Goal: Task Accomplishment & Management: Complete application form

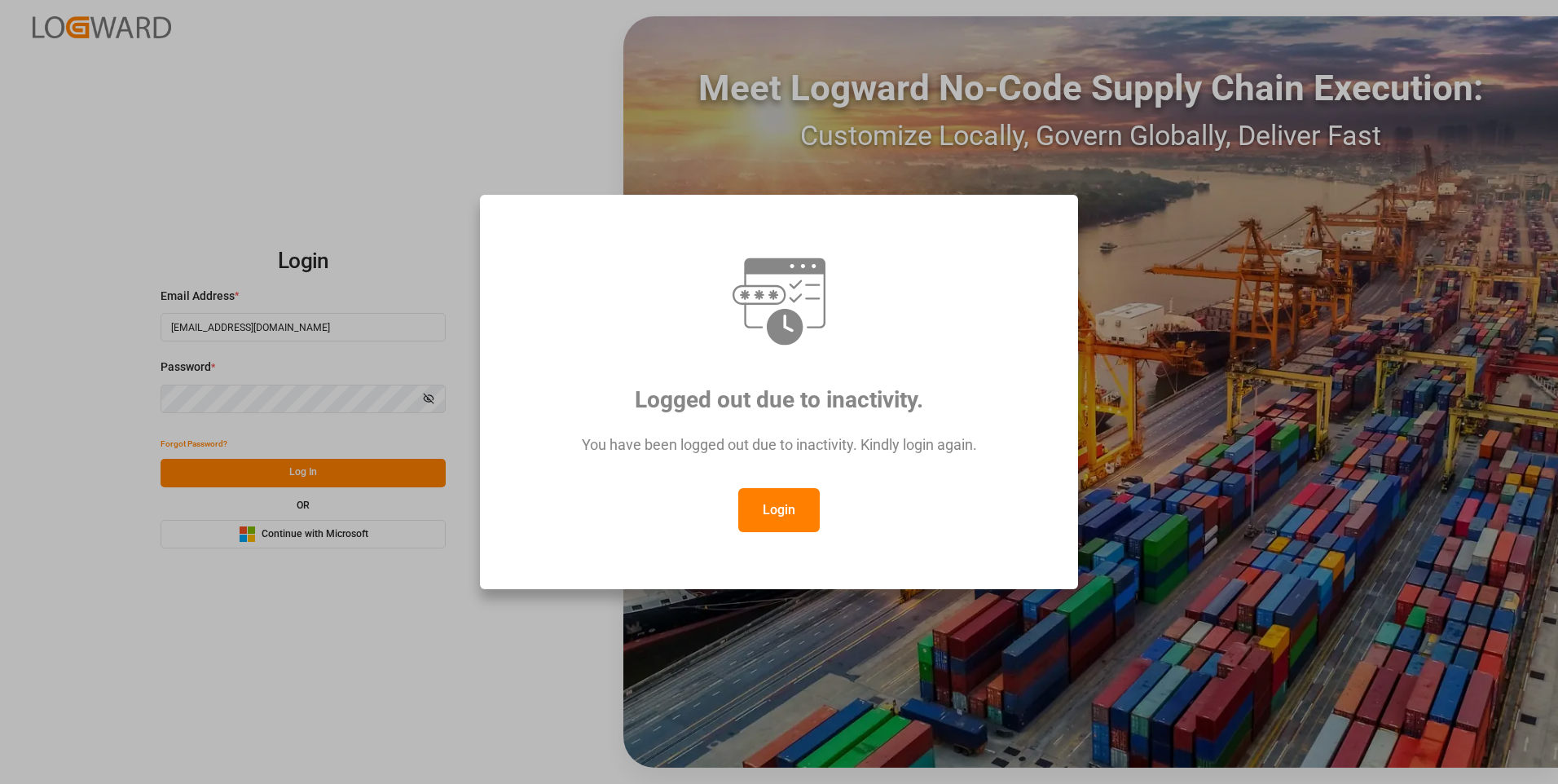
click at [789, 517] on button "Login" at bounding box center [779, 510] width 81 height 44
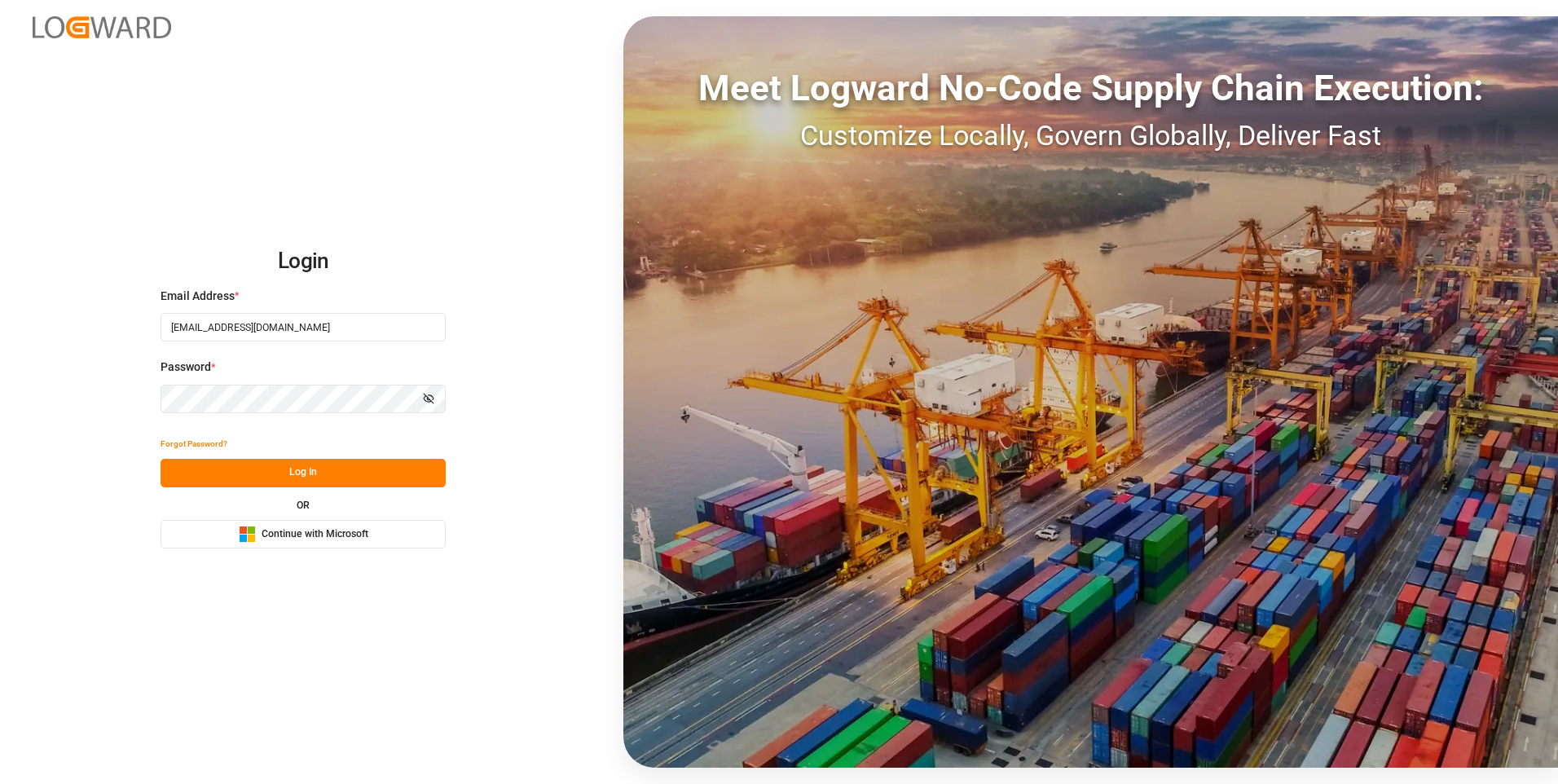
click at [285, 467] on button "Log In" at bounding box center [303, 472] width 285 height 28
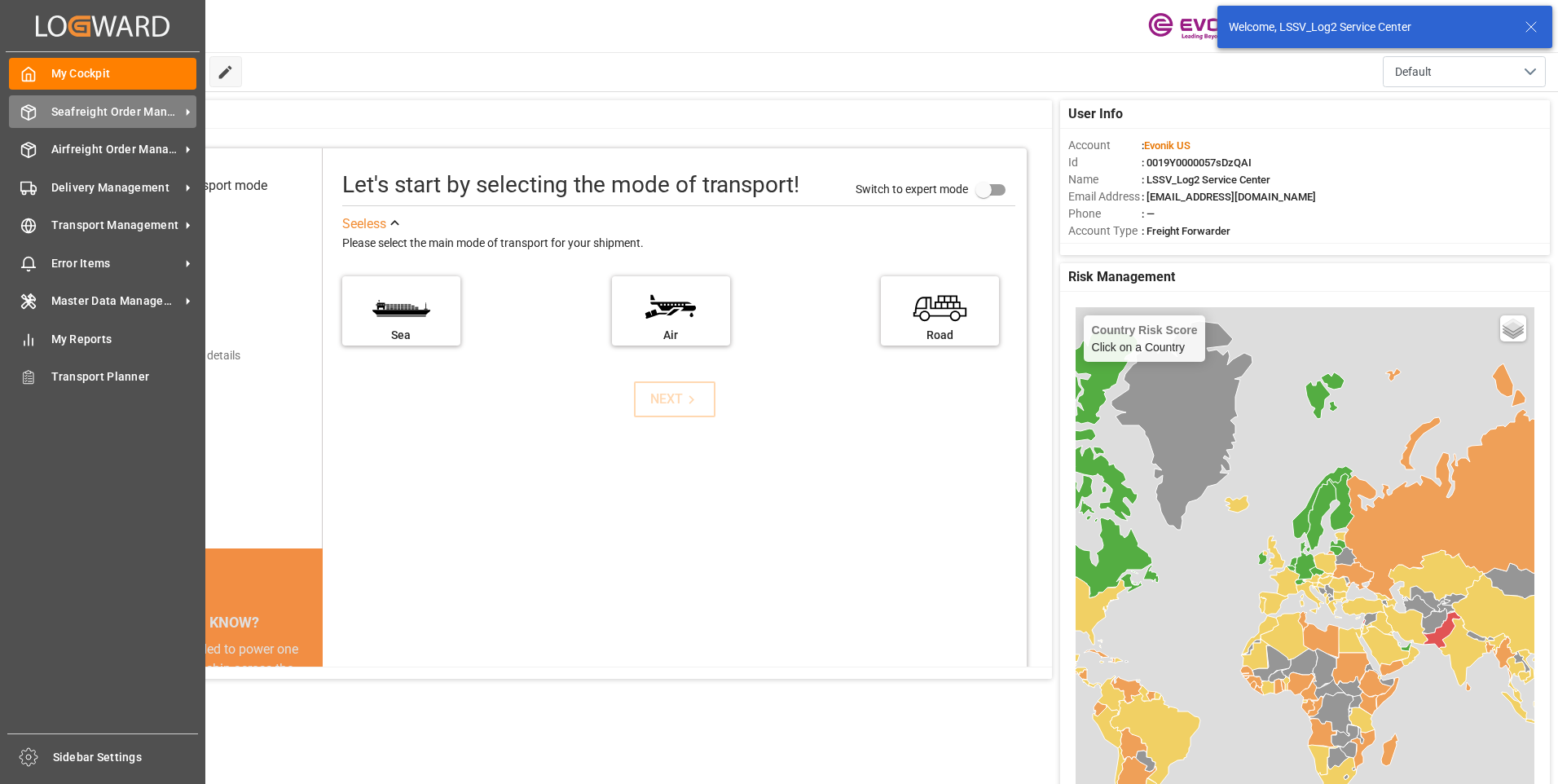
click at [98, 109] on span "Seafreight Order Management" at bounding box center [115, 112] width 128 height 17
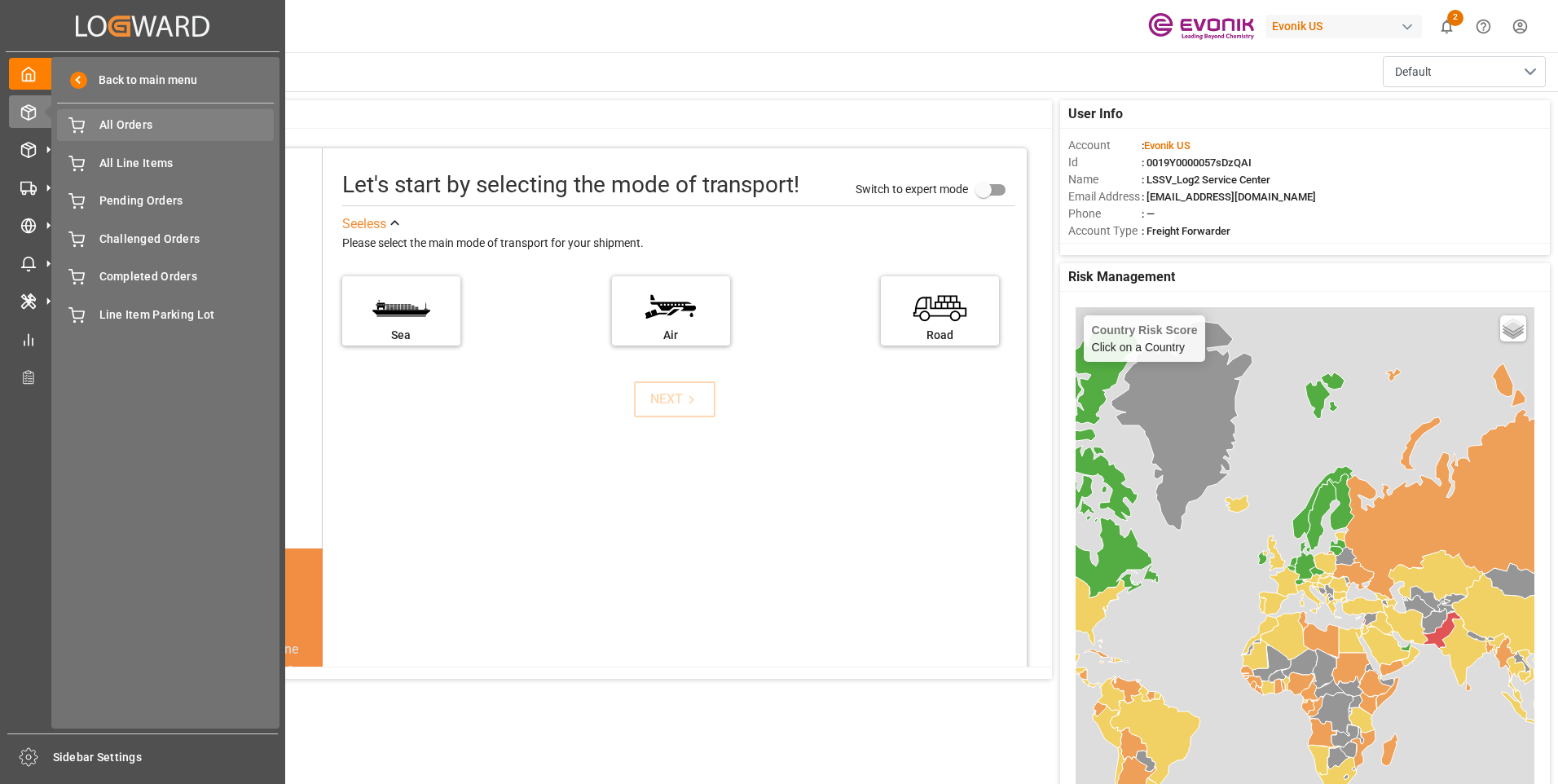
click at [124, 122] on span "All Orders" at bounding box center [186, 124] width 176 height 17
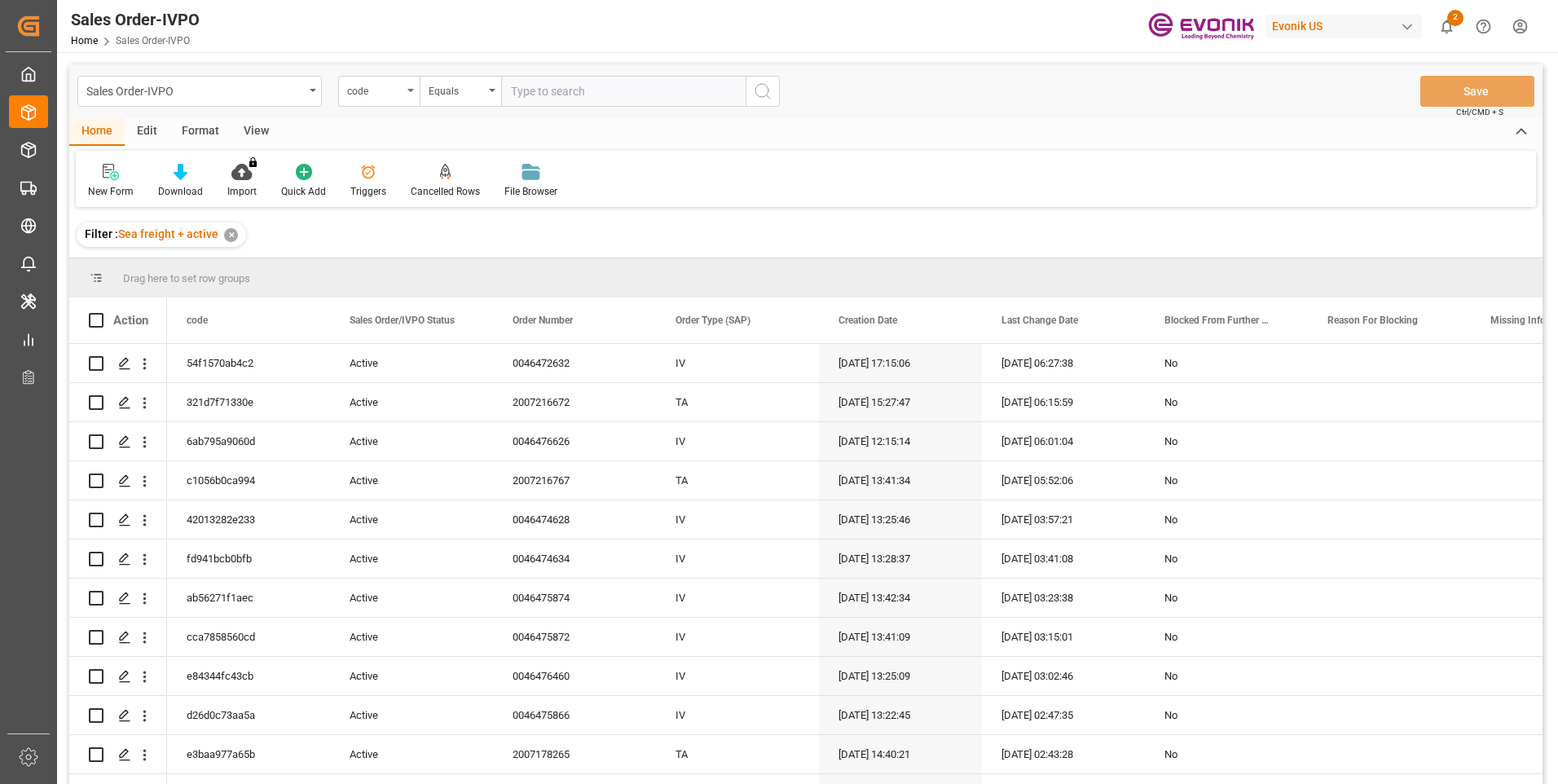
type input "28e034dc7a9b"
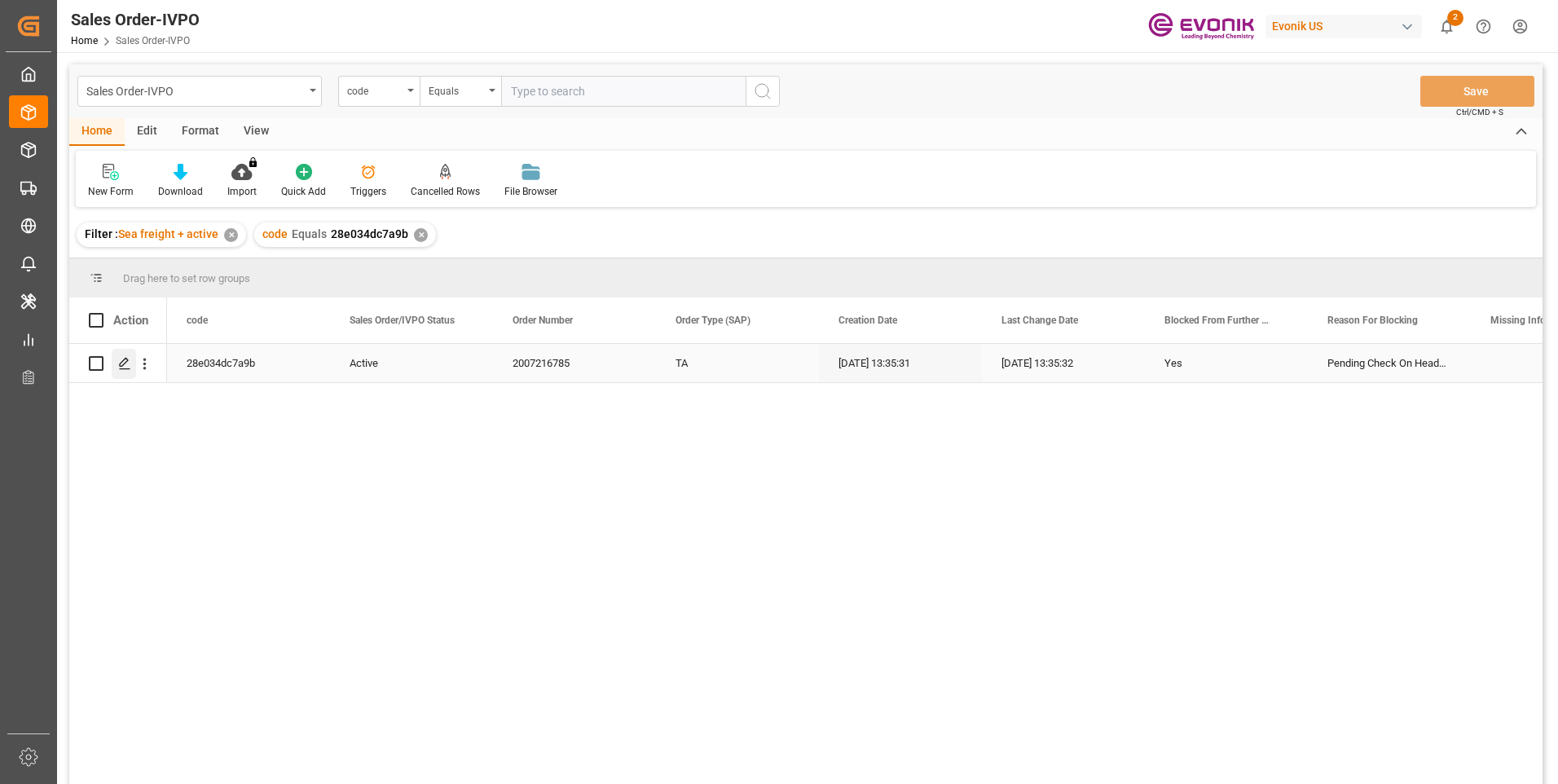
click at [127, 361] on polygon "Press SPACE to select this row." at bounding box center [124, 363] width 8 height 8
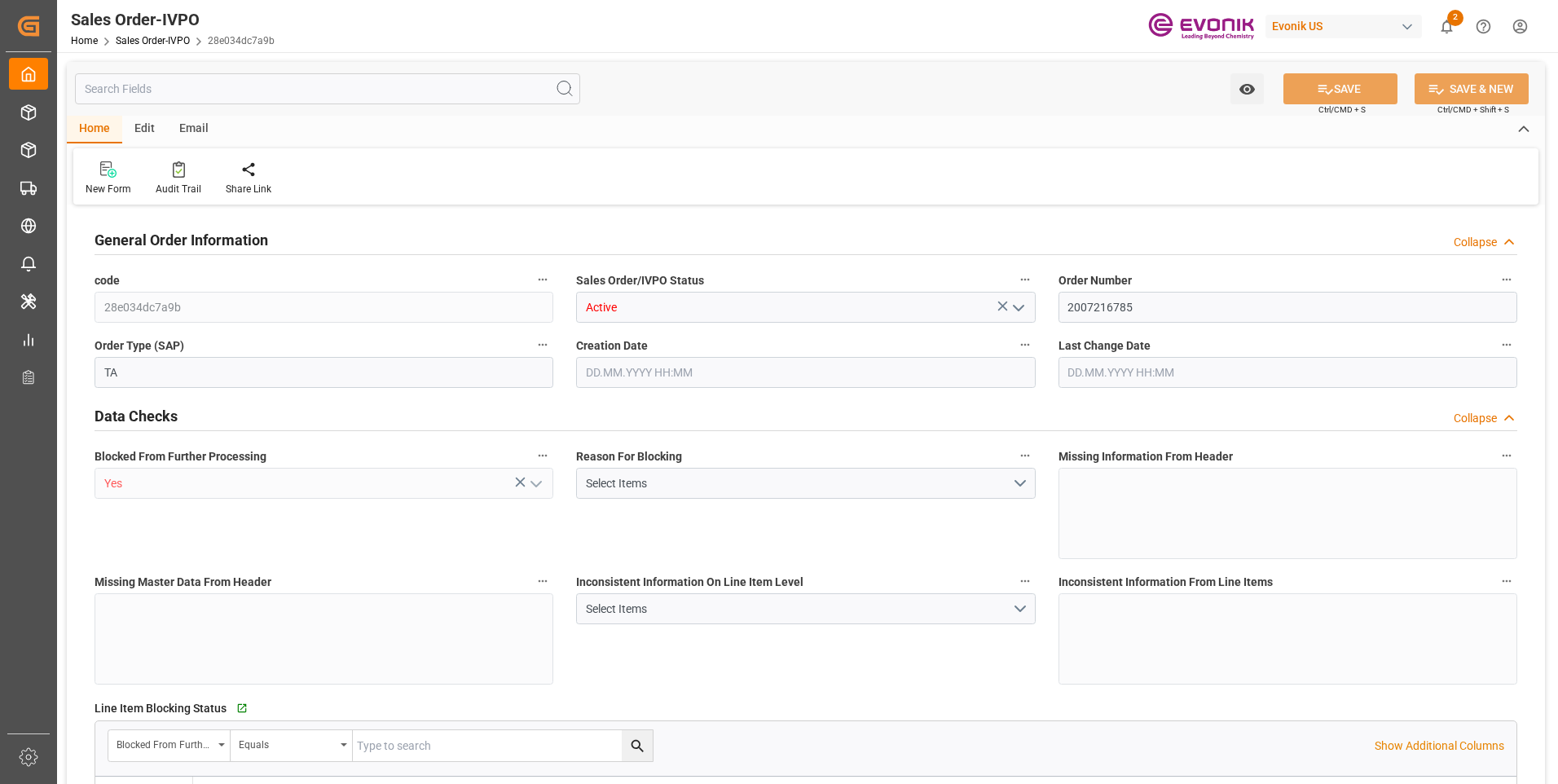
type input "DEHAM"
type input "0"
type input "1"
type input "16200"
type input "[DATE] 13:35"
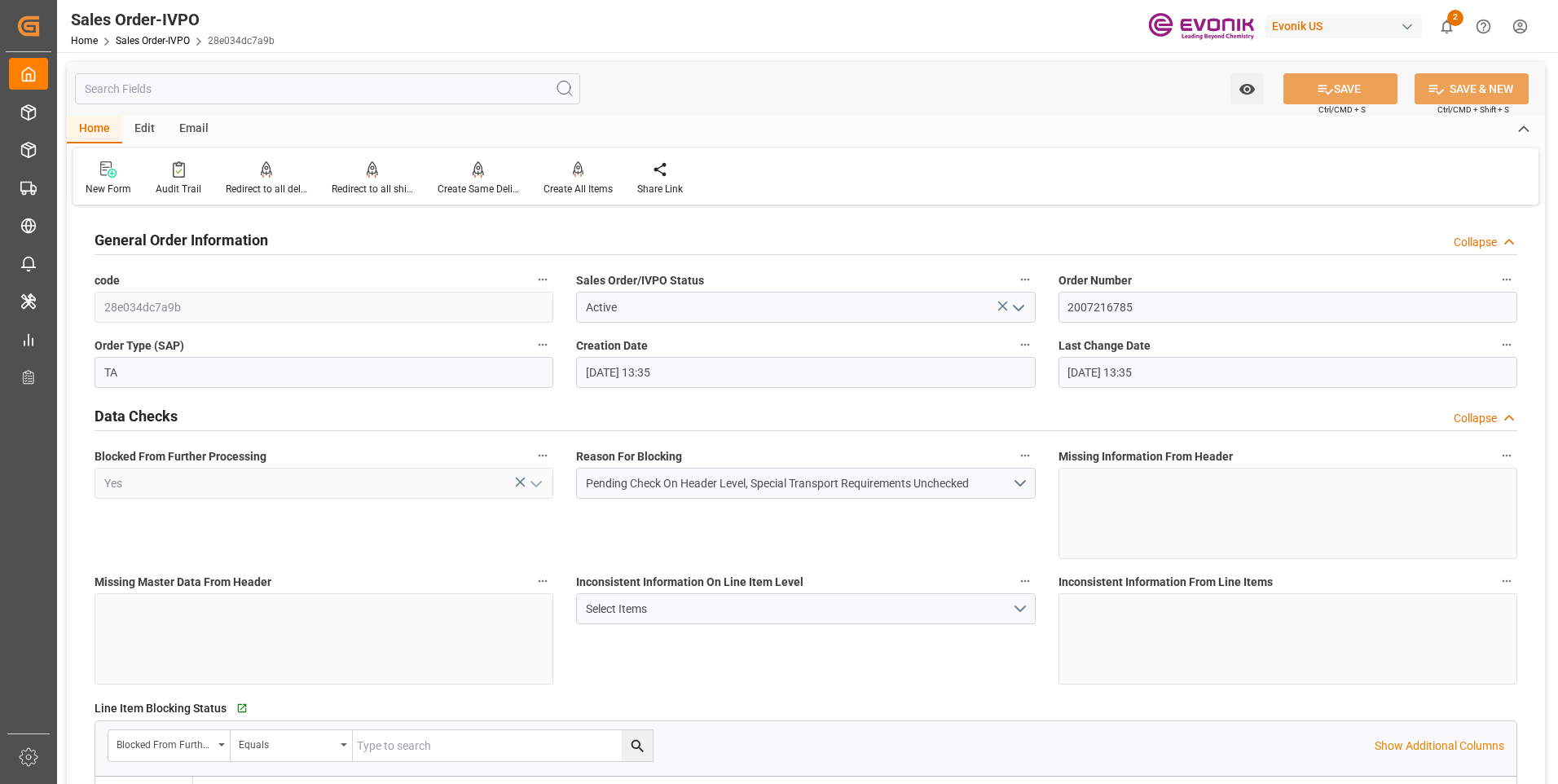
type input "[DATE] 13:35"
click at [282, 89] on input "text" at bounding box center [327, 89] width 505 height 31
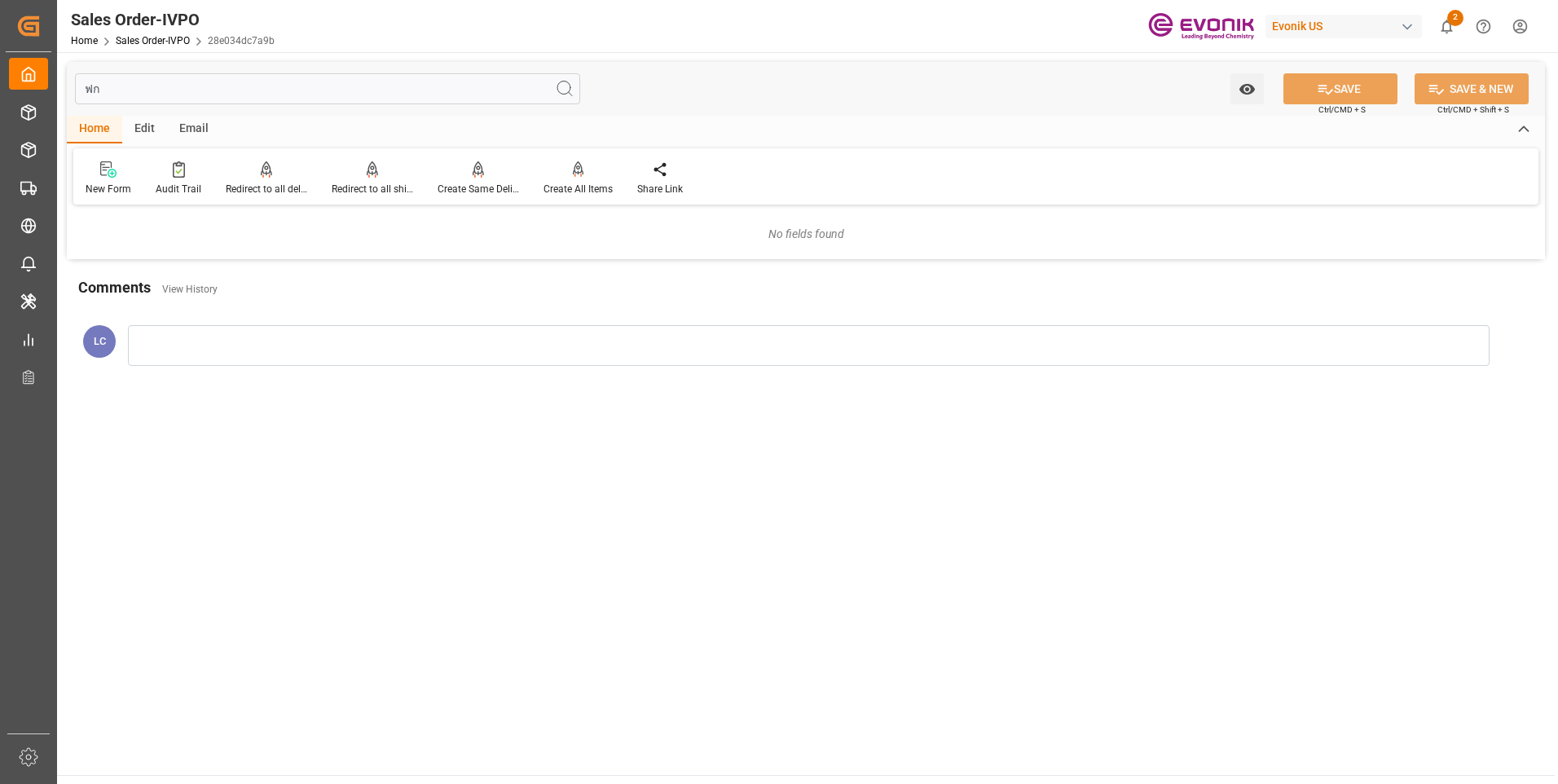
type input "ฟ"
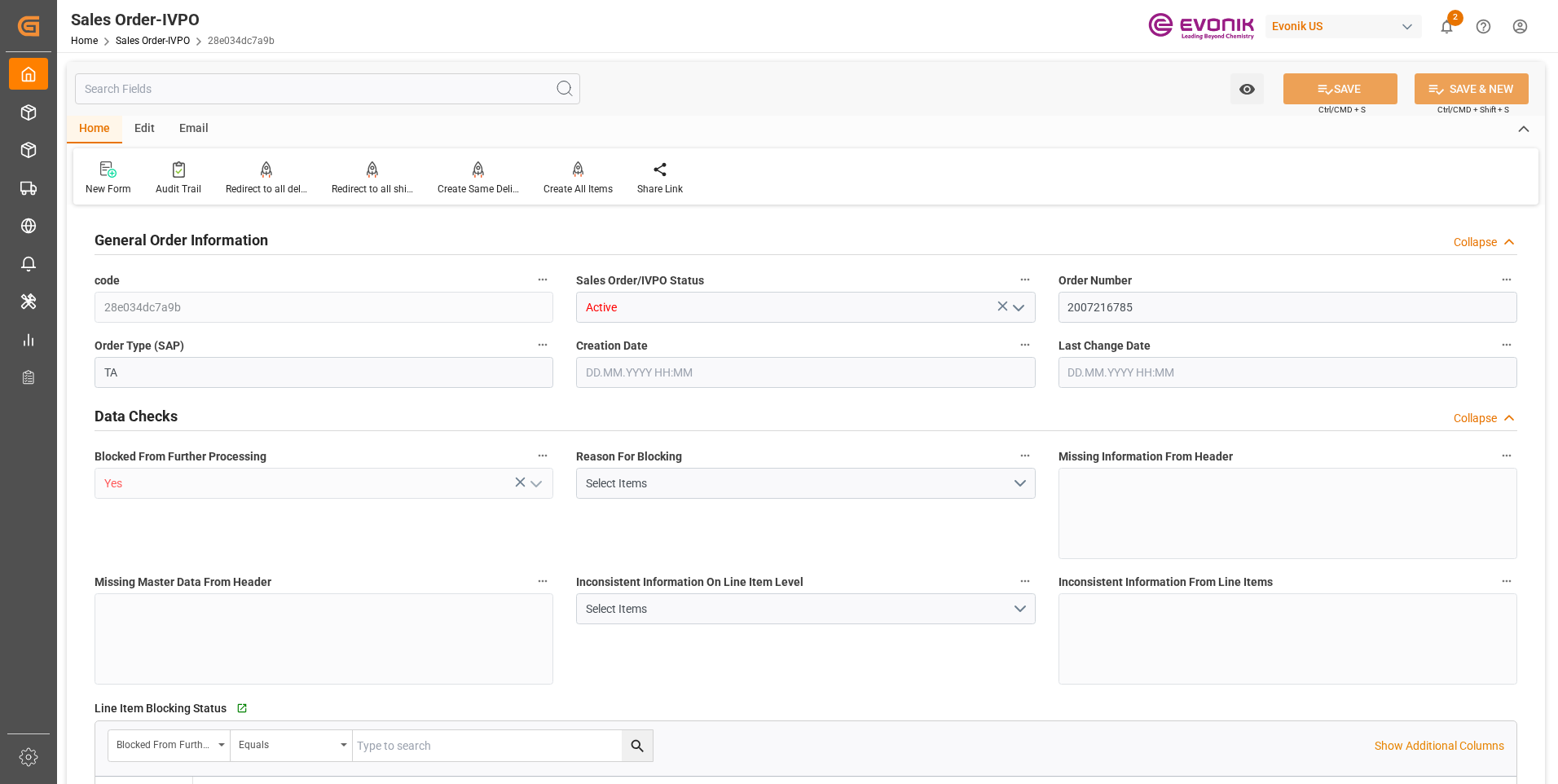
type input "DEHAM"
type input "0"
type input "1"
type input "16200"
type input "[DATE] 13:35"
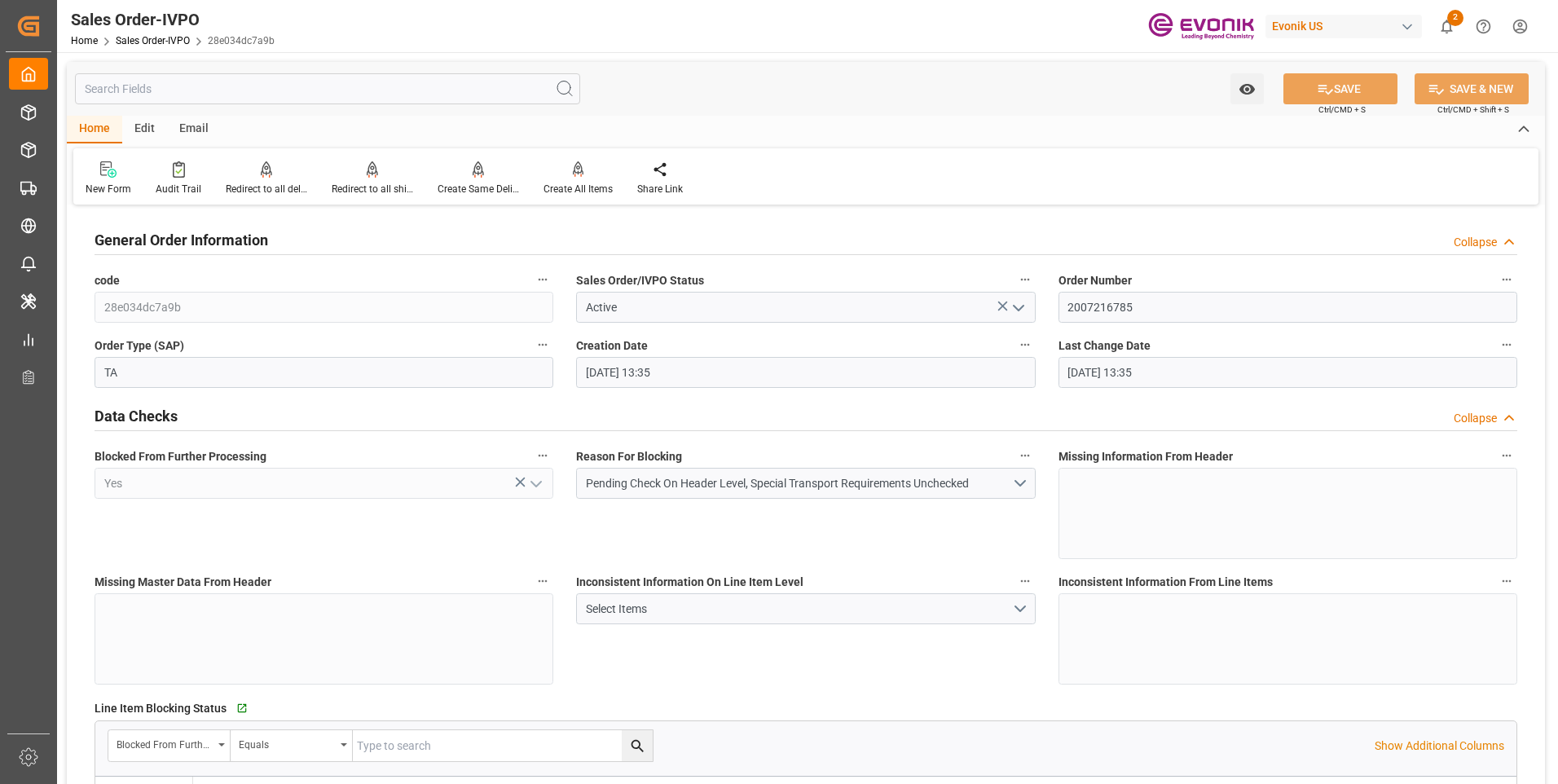
type input "[DATE] 13:35"
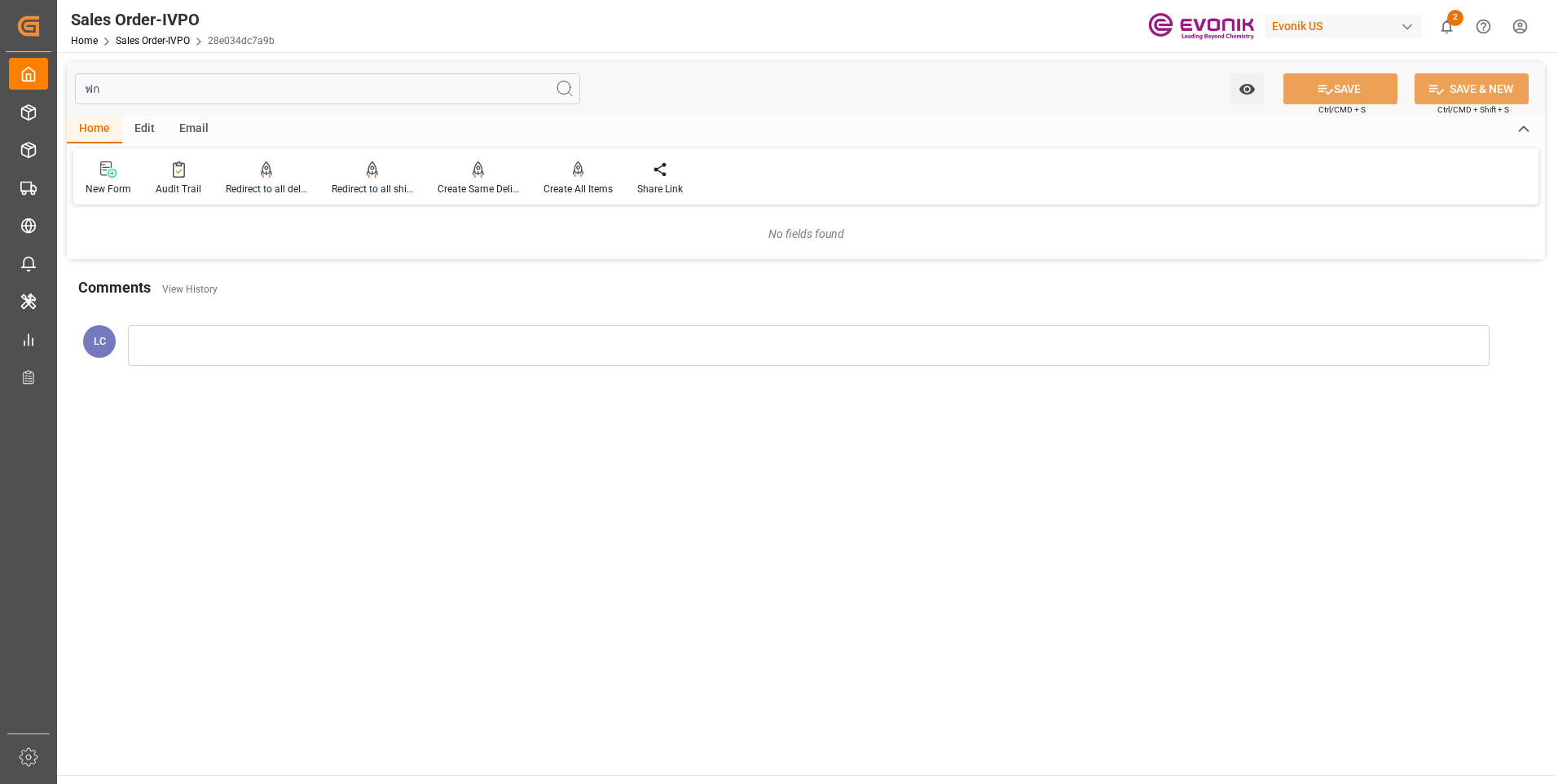
type input "ฟ"
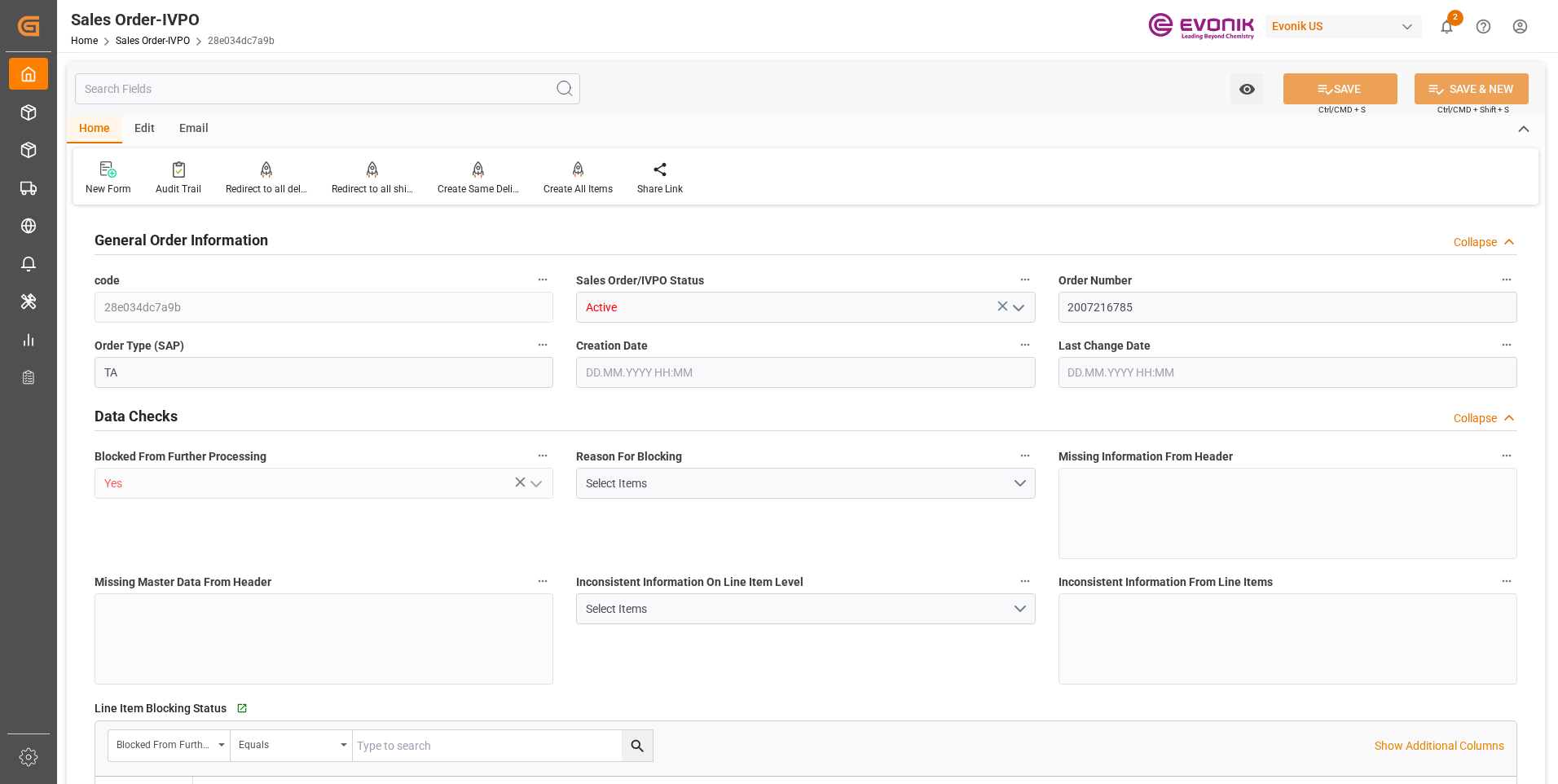
type input "DEHAM"
type input "0"
type input "1"
type input "16200"
type input "[DATE] 13:35"
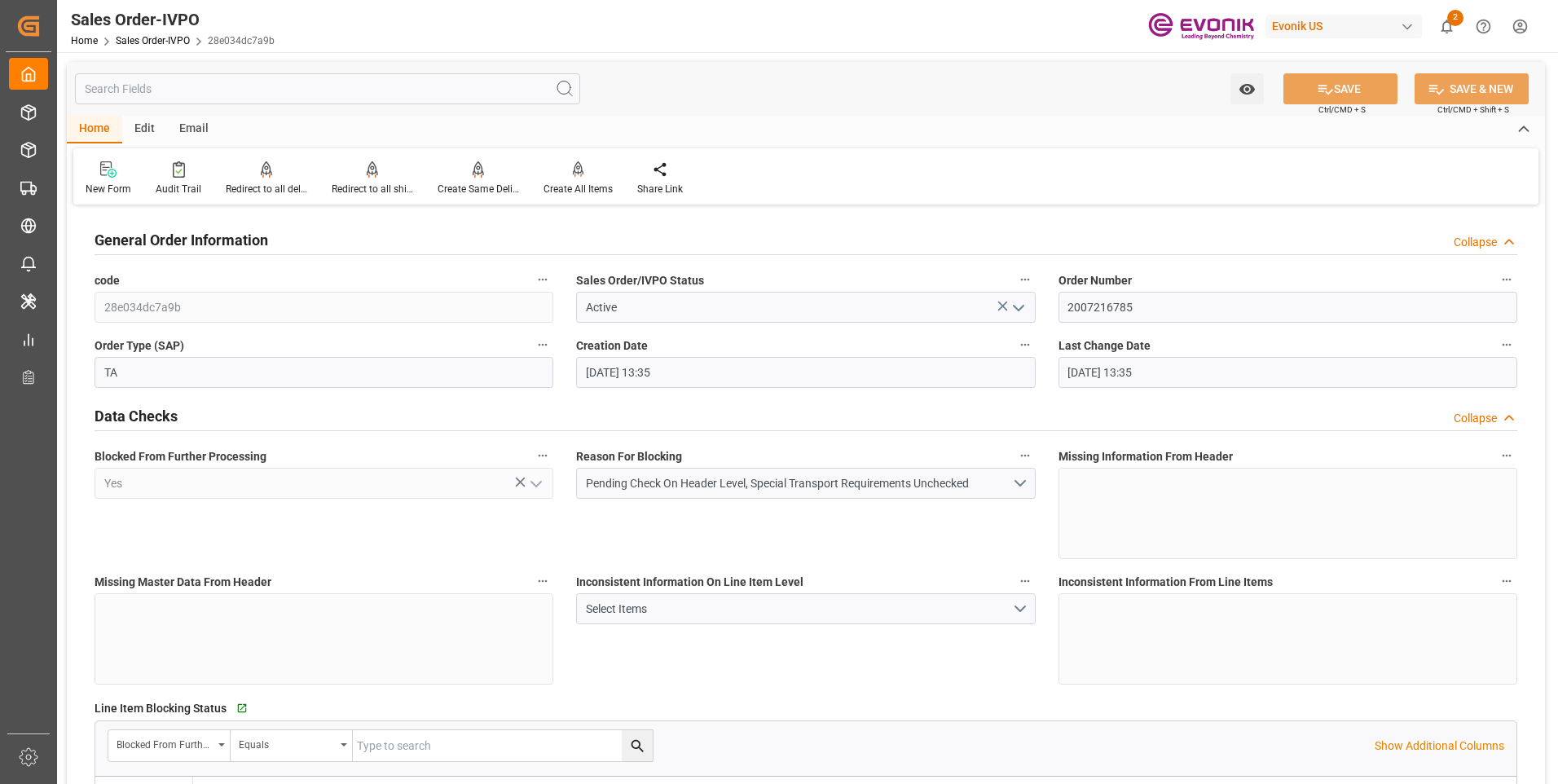
type input "[DATE] 13:35"
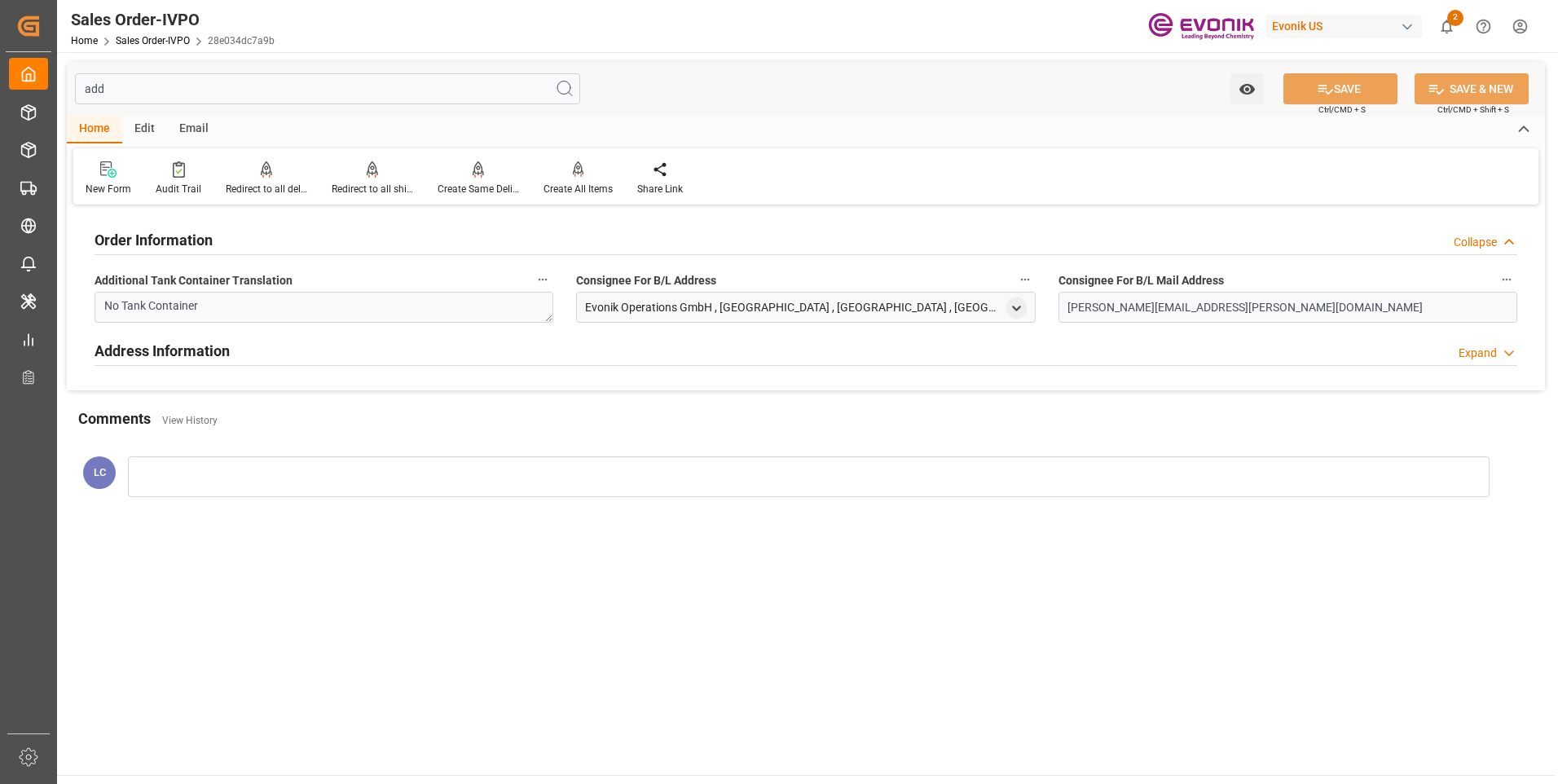
click at [224, 351] on h2 "Address Information" at bounding box center [162, 351] width 135 height 22
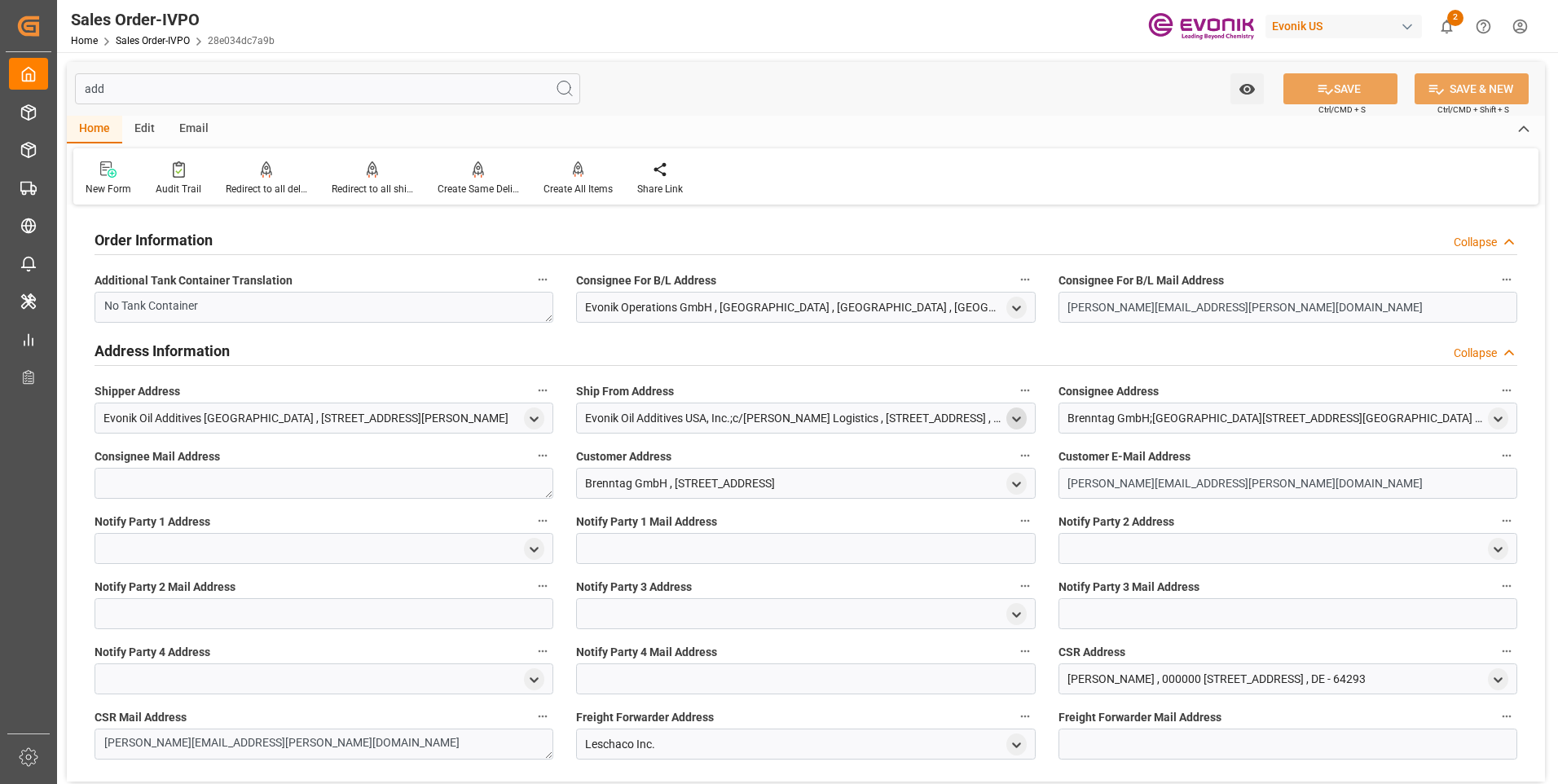
click at [1014, 417] on polyline "open menu" at bounding box center [1016, 418] width 7 height 3
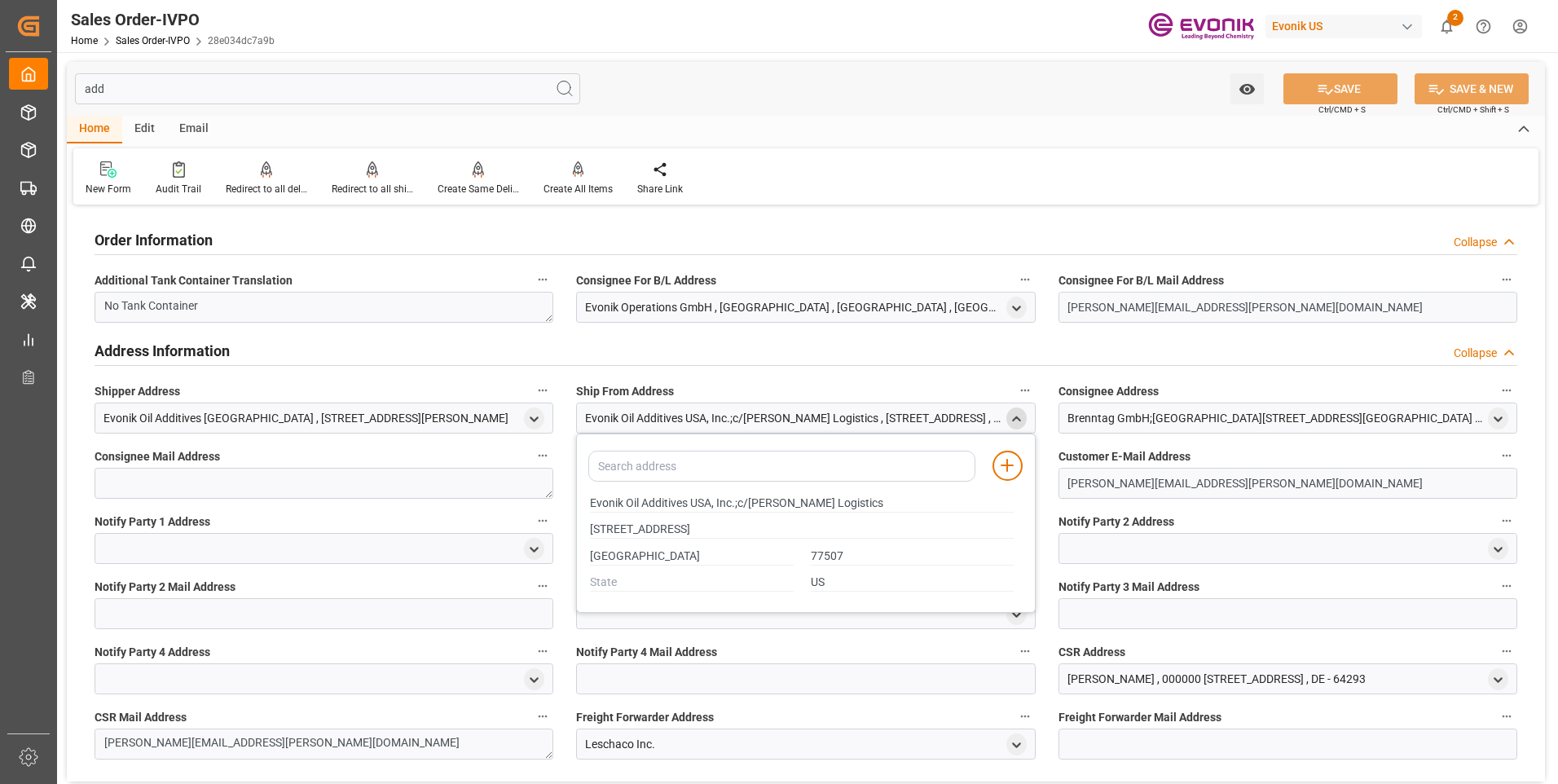
click at [126, 85] on input "add" at bounding box center [327, 89] width 505 height 31
type input "a"
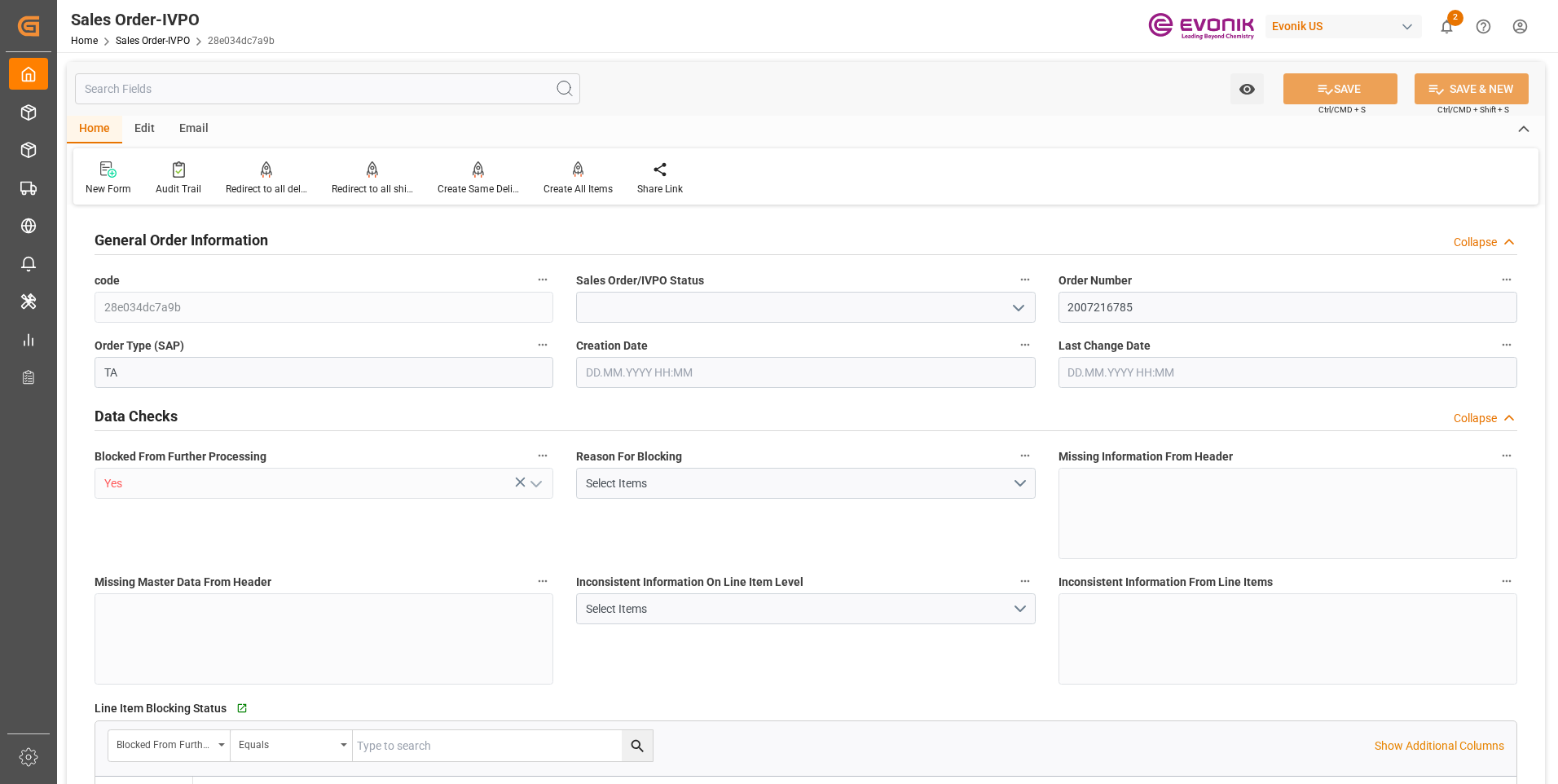
type input "Active"
type input "DEHAM"
type input "0"
type input "Pending"
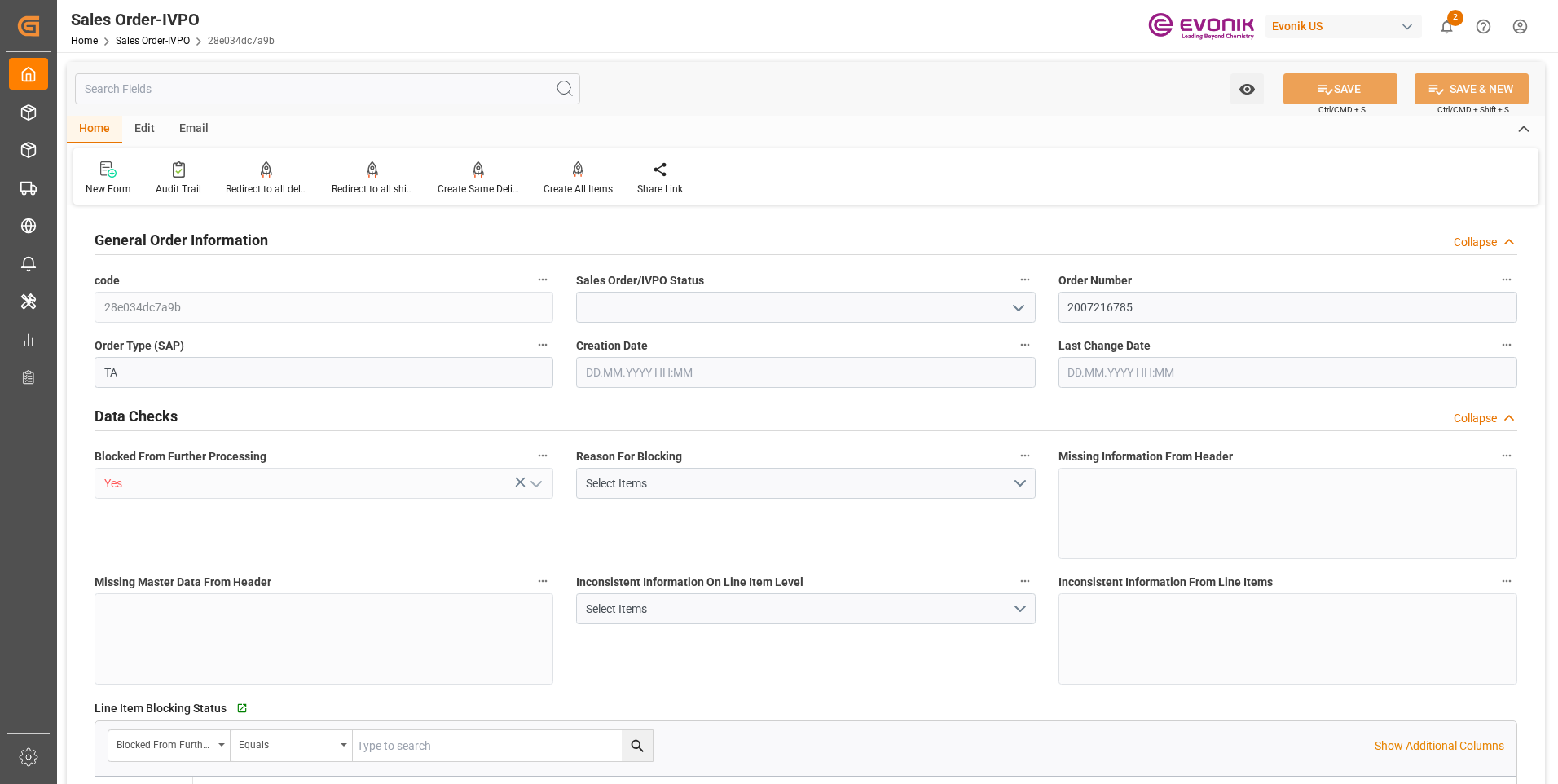
type input "1"
type input "16200"
type input "Pending"
type input "[DATE] 13:35"
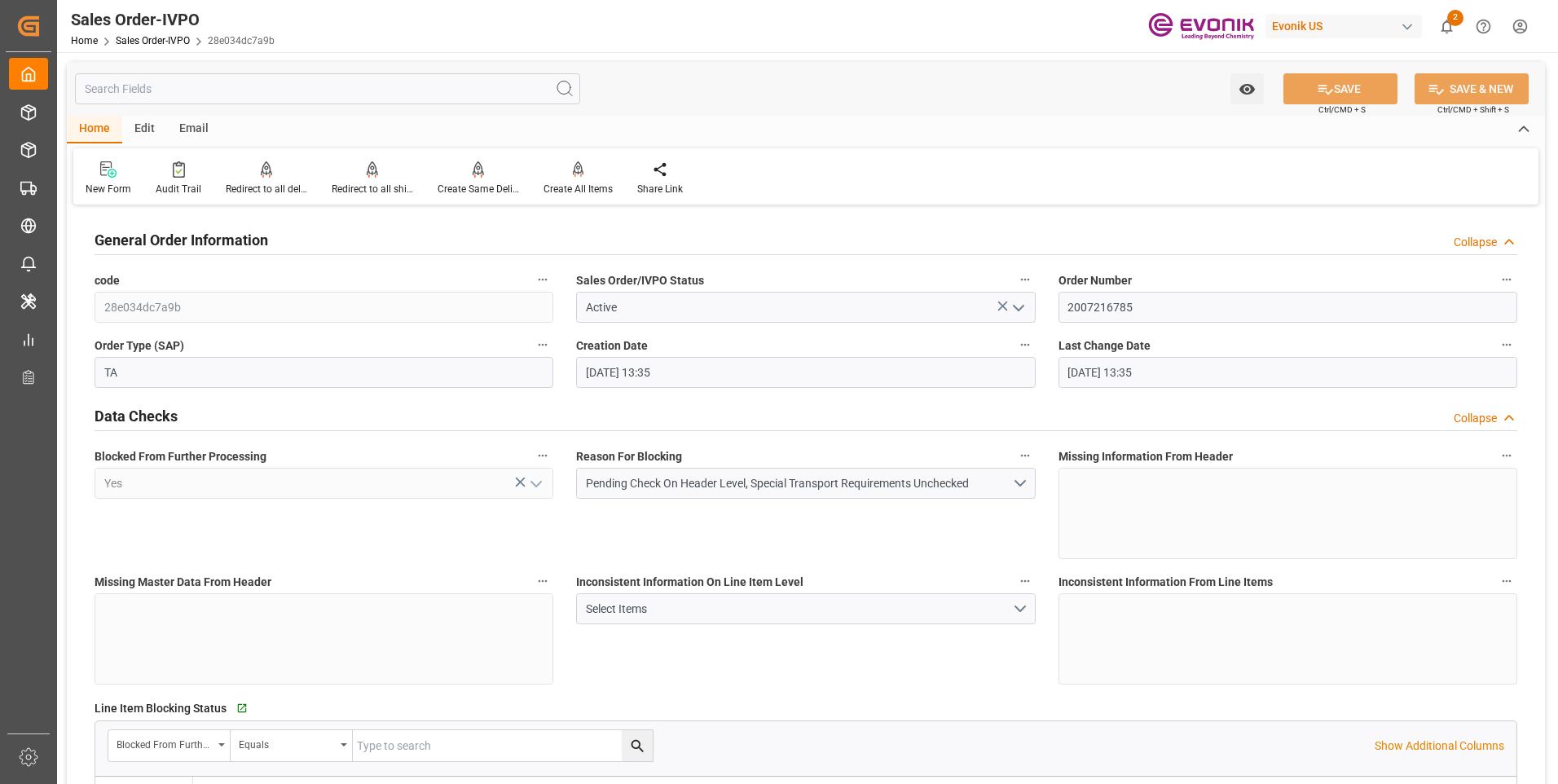
type input "[DATE] 13:35"
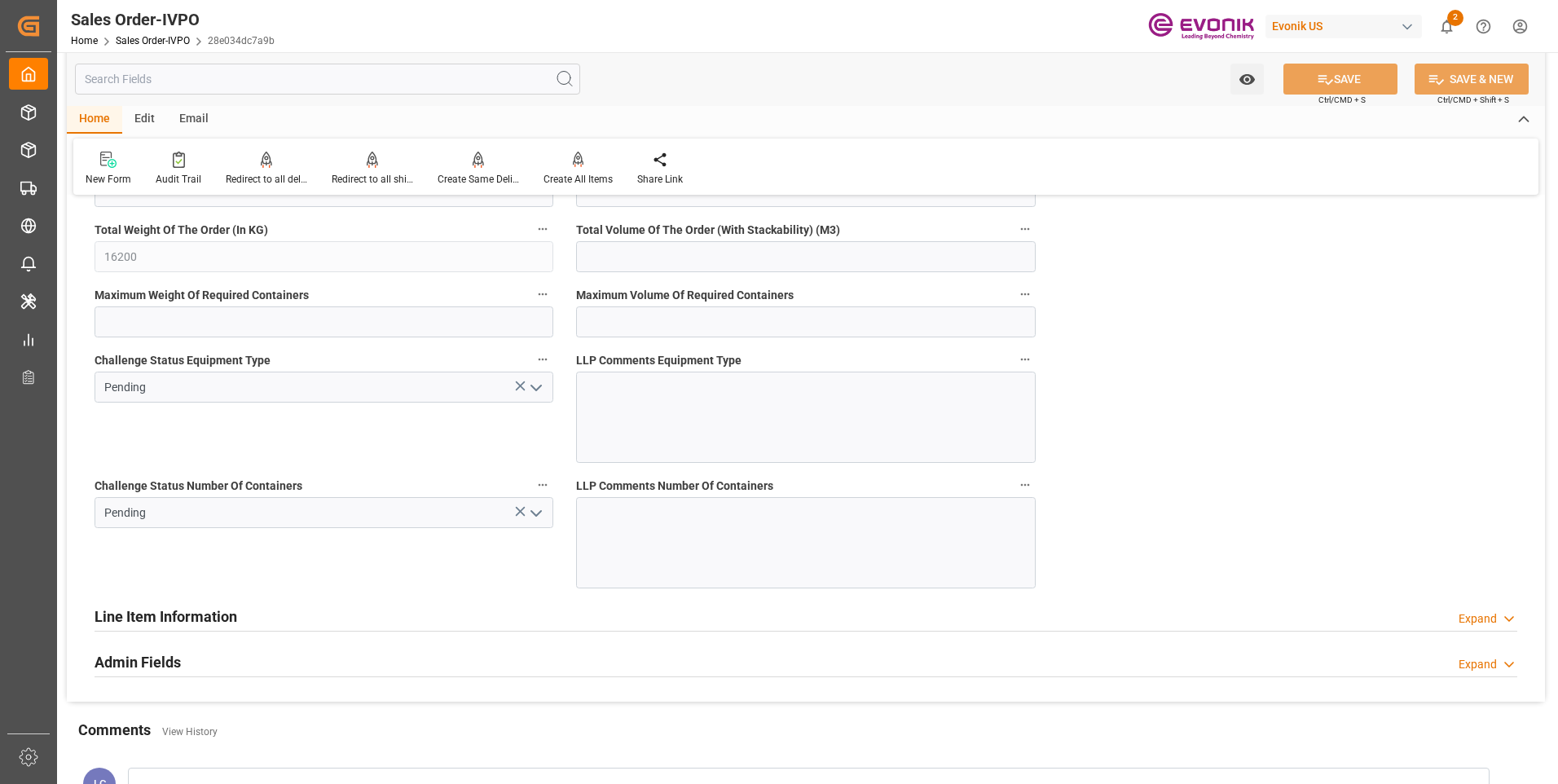
scroll to position [2607, 0]
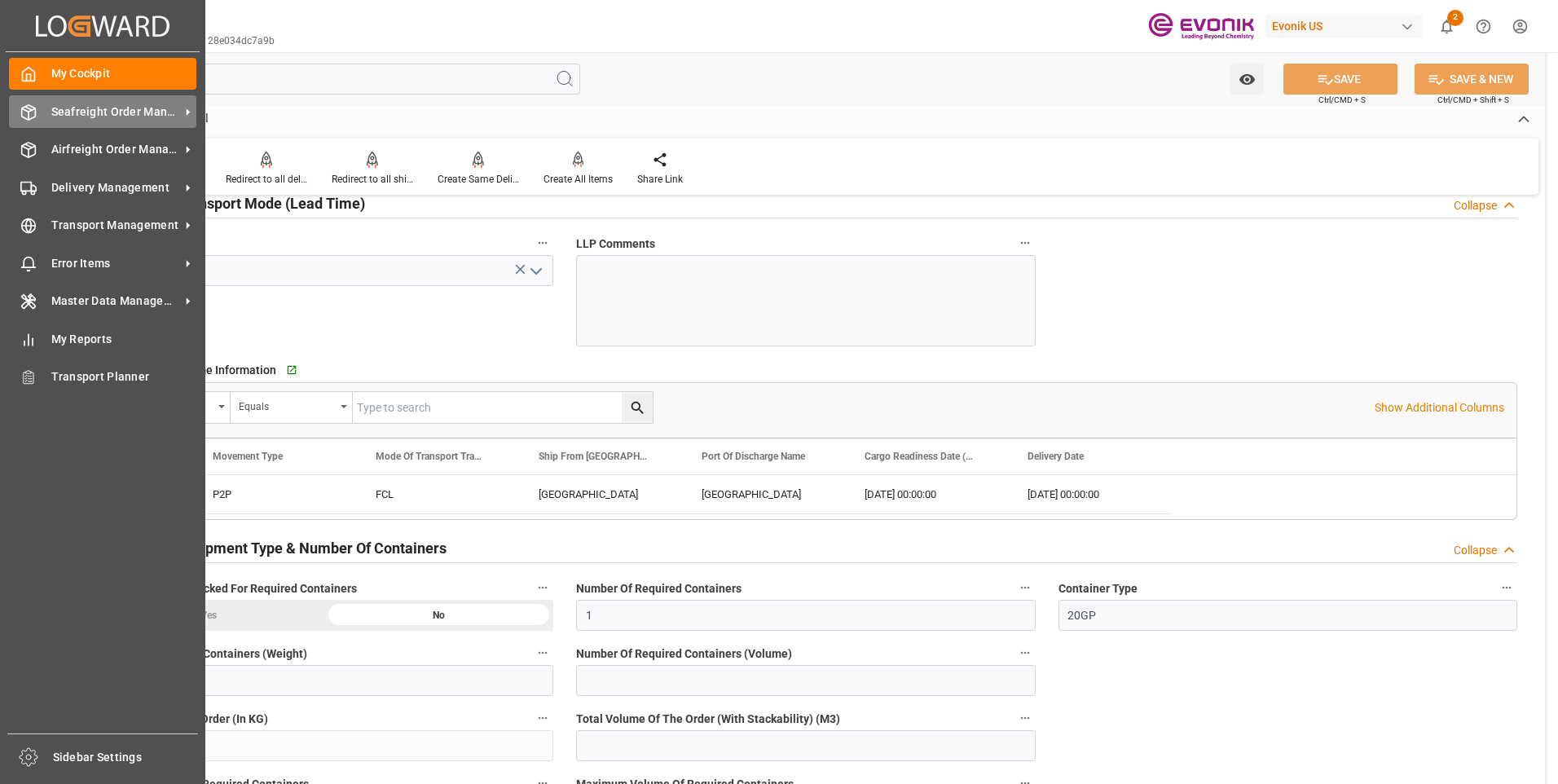
click at [46, 106] on div "Seafreight Order Management Seafreight Order Management" at bounding box center [102, 111] width 187 height 31
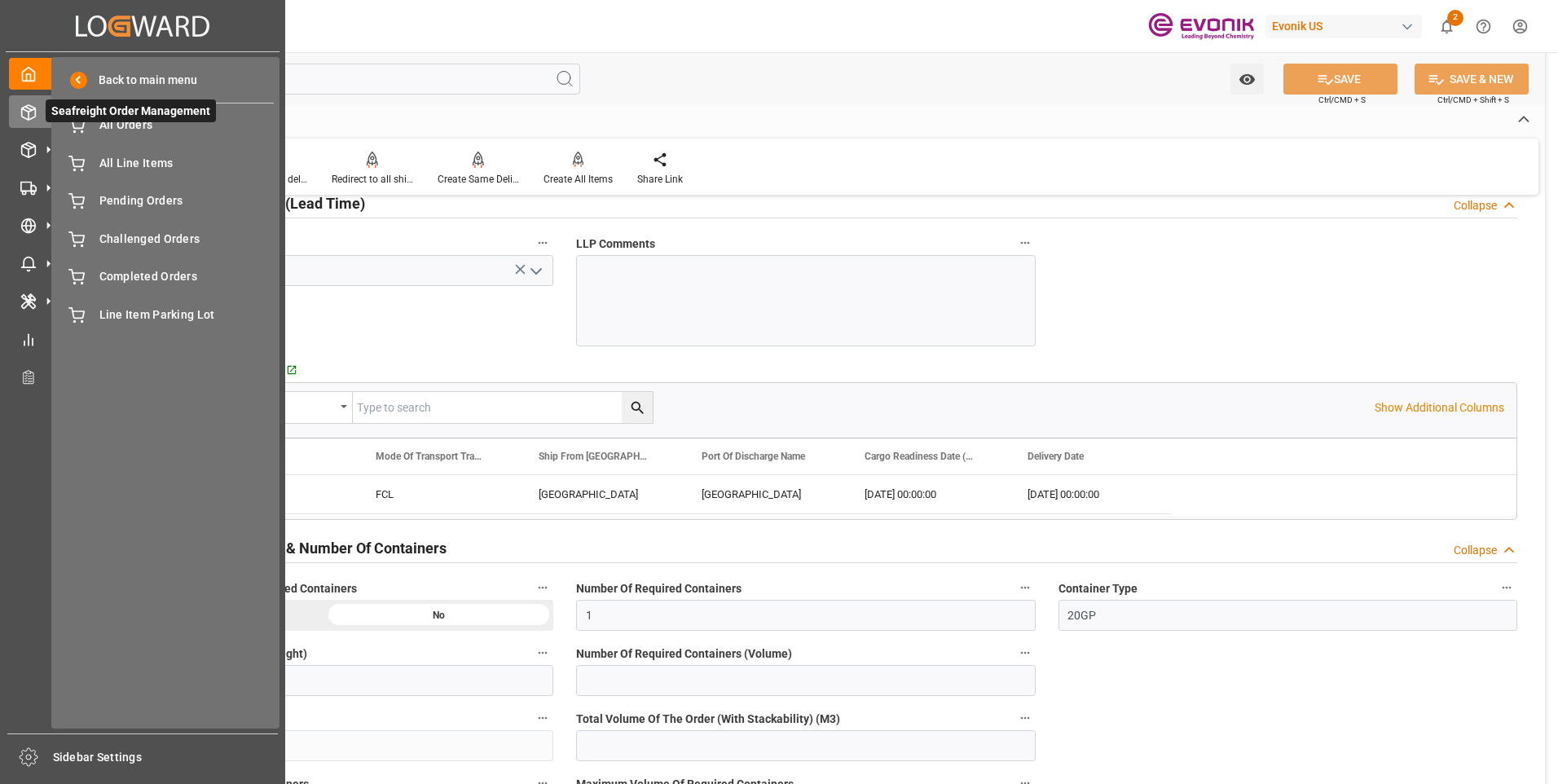
click at [131, 121] on span "Seafreight Order Management" at bounding box center [131, 110] width 171 height 23
click at [162, 133] on span "All Orders" at bounding box center [186, 124] width 176 height 17
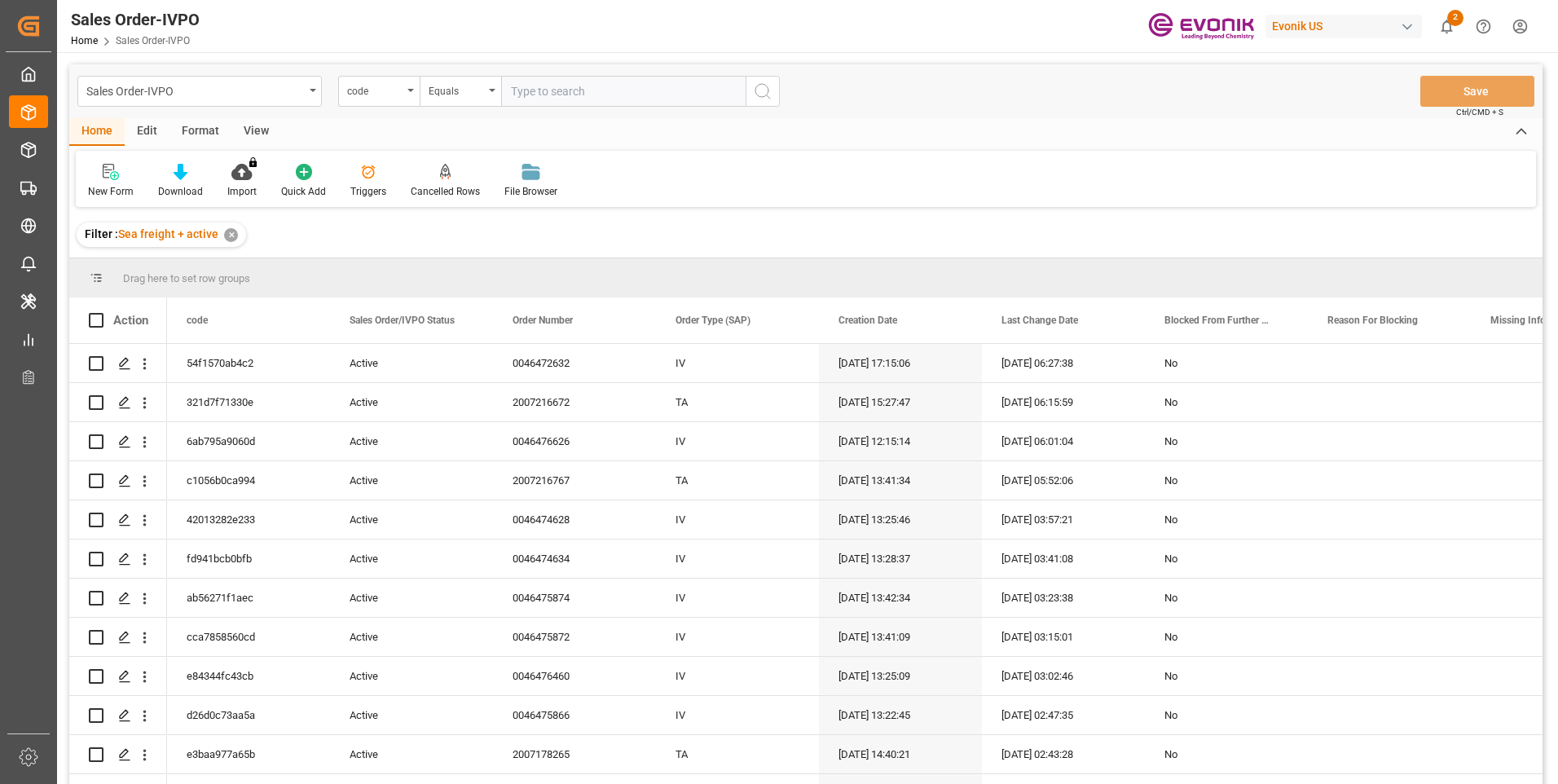
click at [578, 89] on input "text" at bounding box center [623, 91] width 244 height 31
type input "28e034dc7a9b"
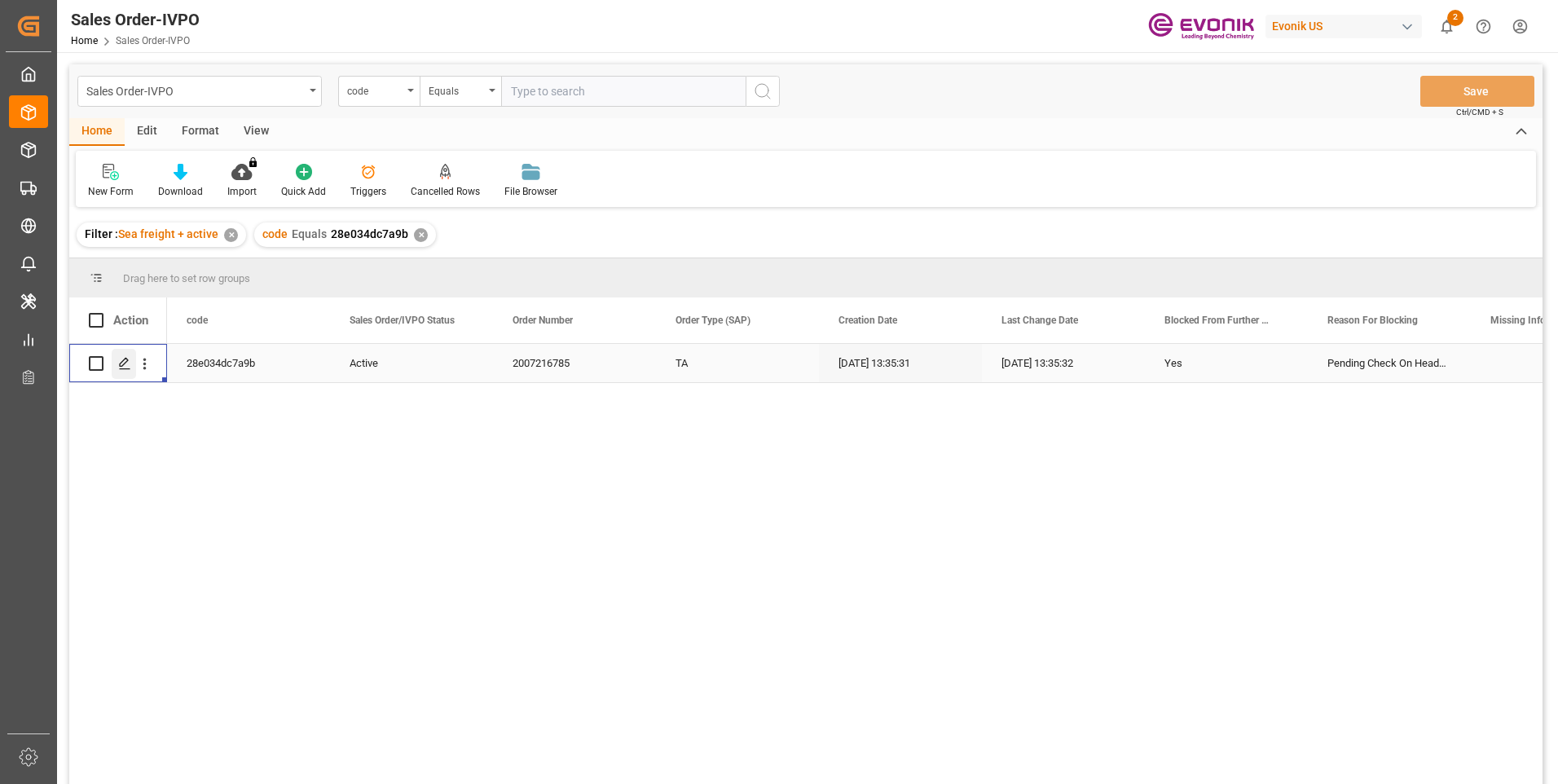
click at [115, 360] on div "Press SPACE to select this row." at bounding box center [124, 364] width 25 height 30
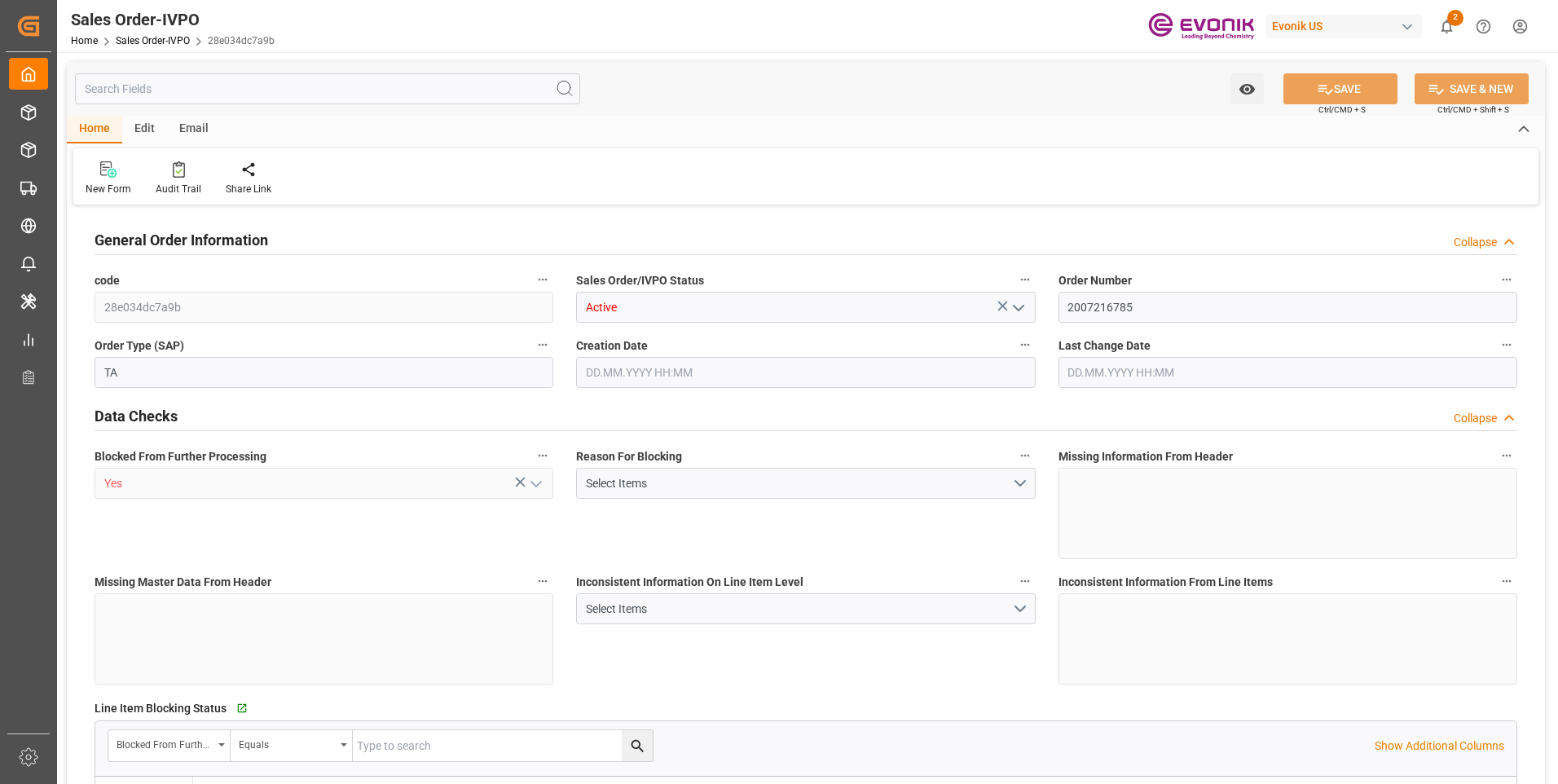
type input "DEHAM"
type input "0"
type input "1"
type input "16200"
type input "[DATE] 13:35"
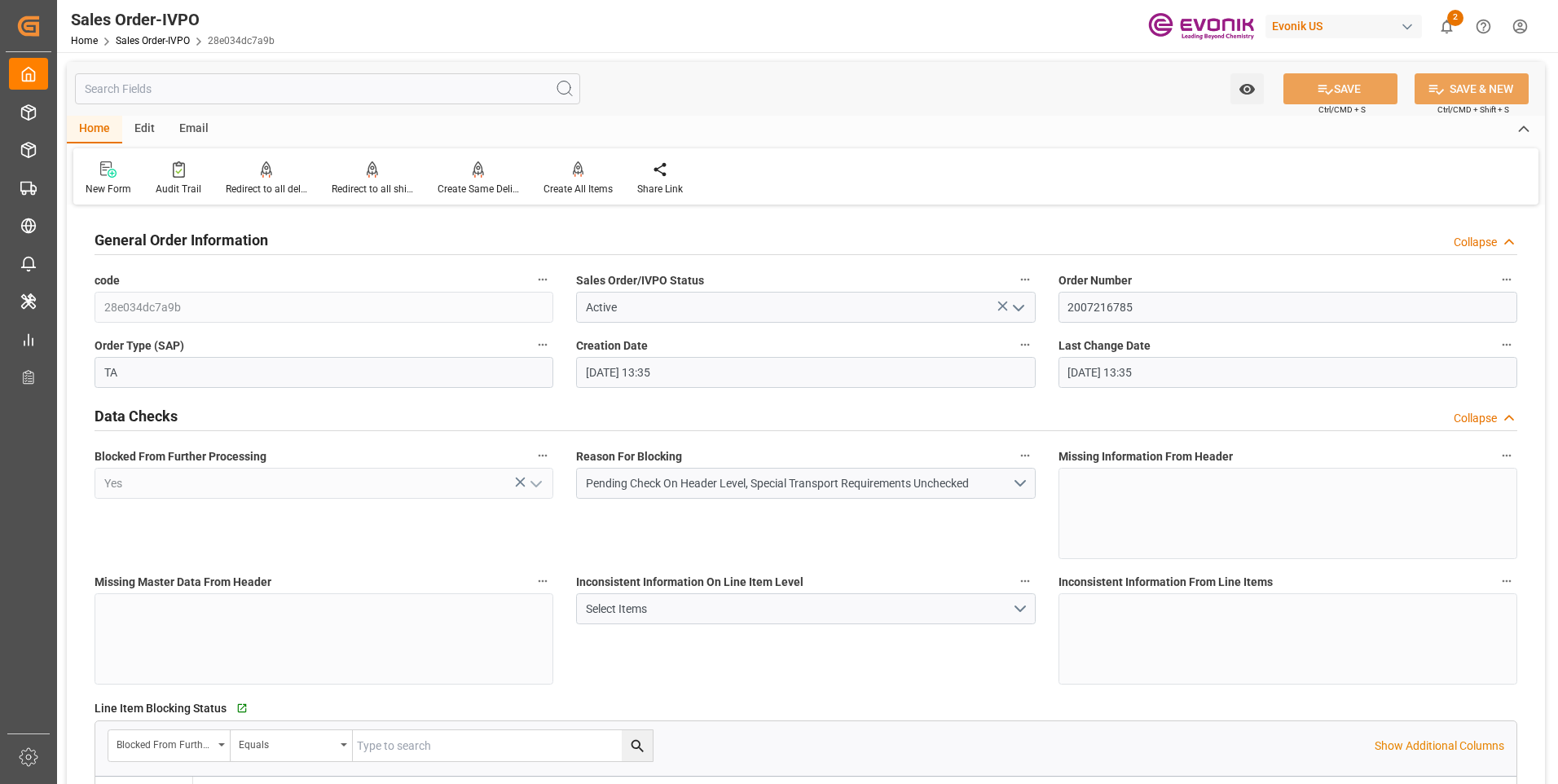
type input "[DATE] 13:35"
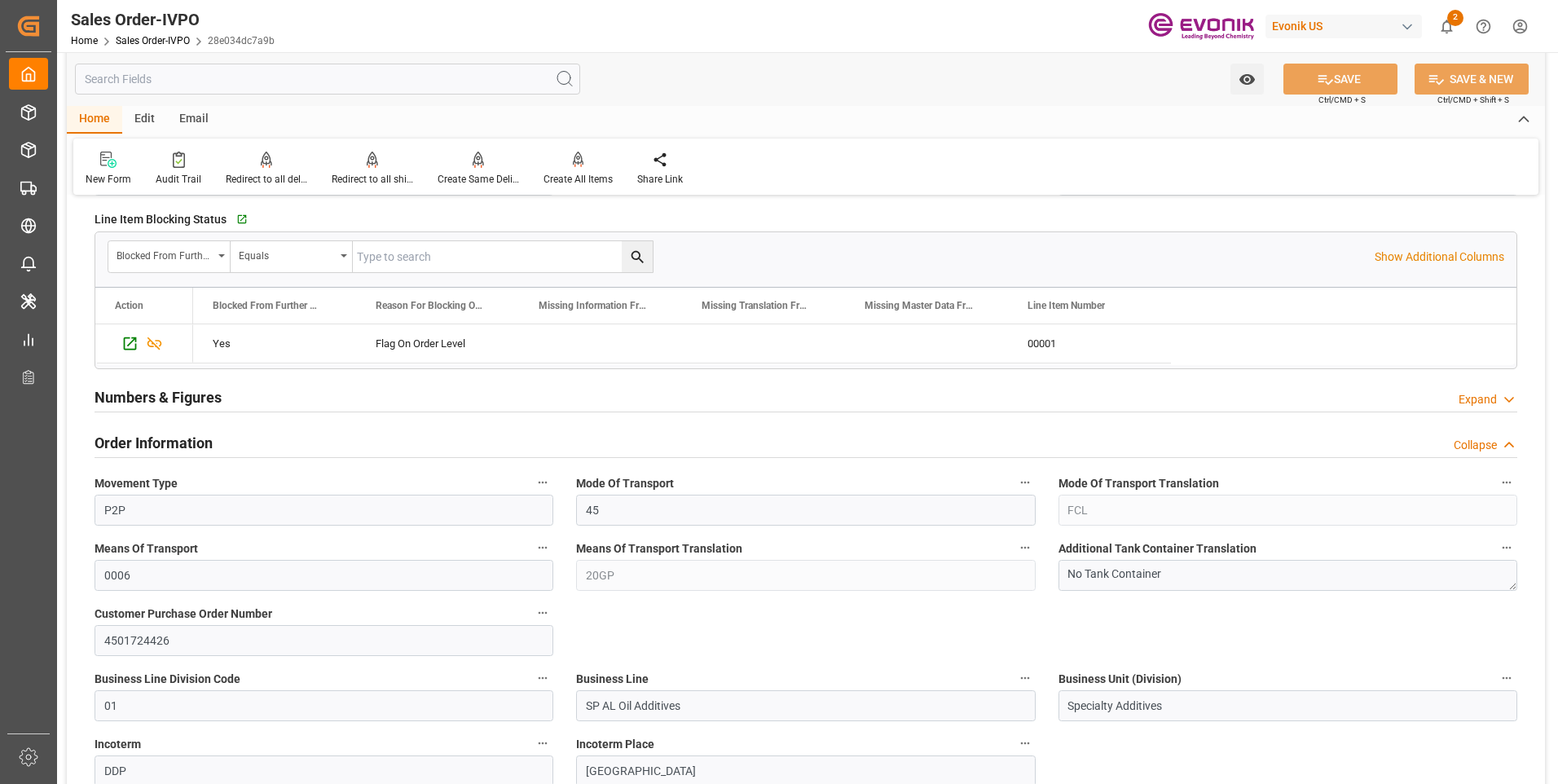
scroll to position [733, 0]
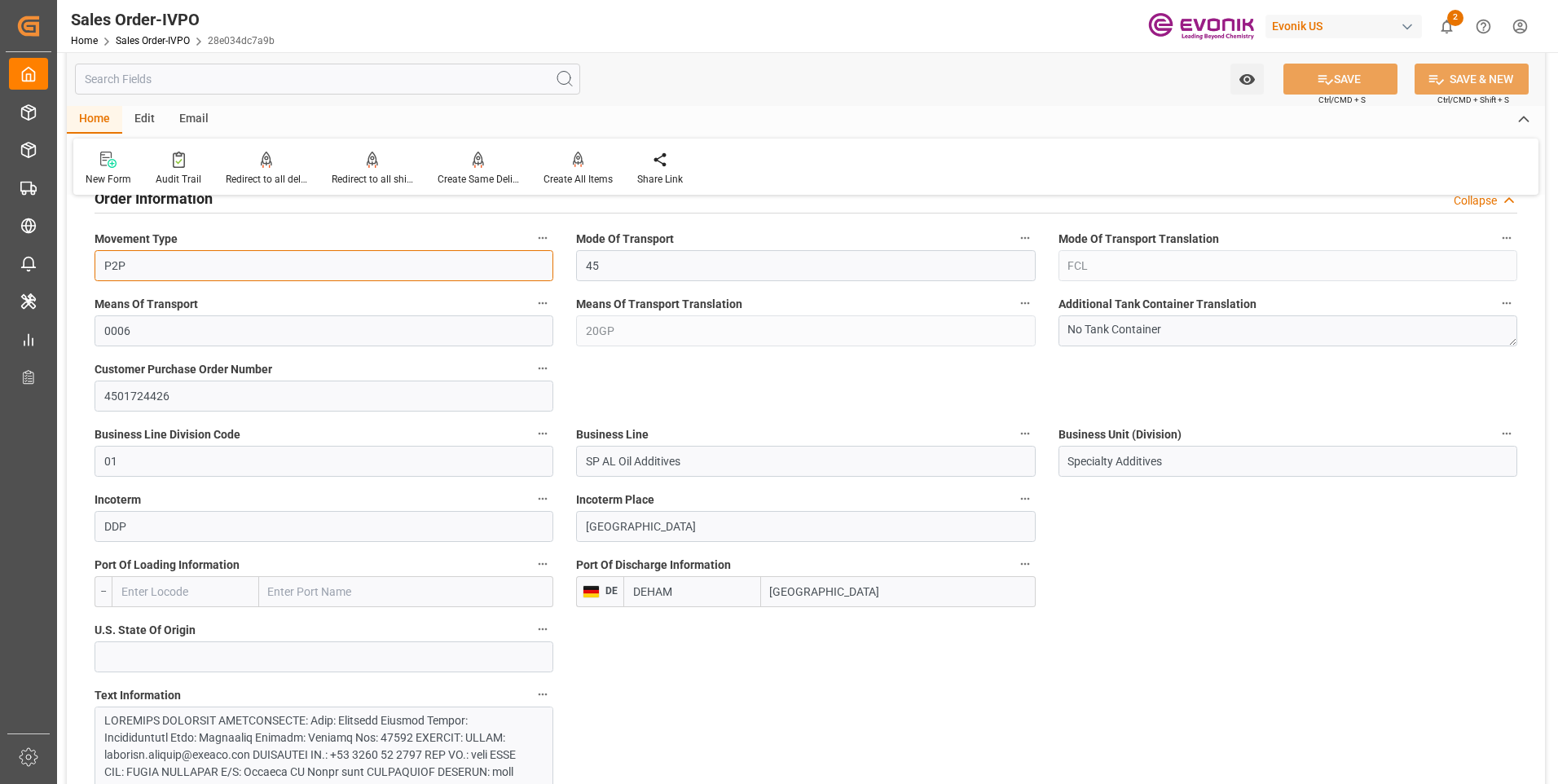
drag, startPoint x: 141, startPoint y: 259, endPoint x: 142, endPoint y: 277, distance: 18.0
click at [141, 259] on input "P2P" at bounding box center [324, 266] width 459 height 31
drag, startPoint x: 128, startPoint y: 257, endPoint x: 89, endPoint y: 254, distance: 39.1
click at [89, 253] on div "Movement Type P2P" at bounding box center [324, 254] width 481 height 65
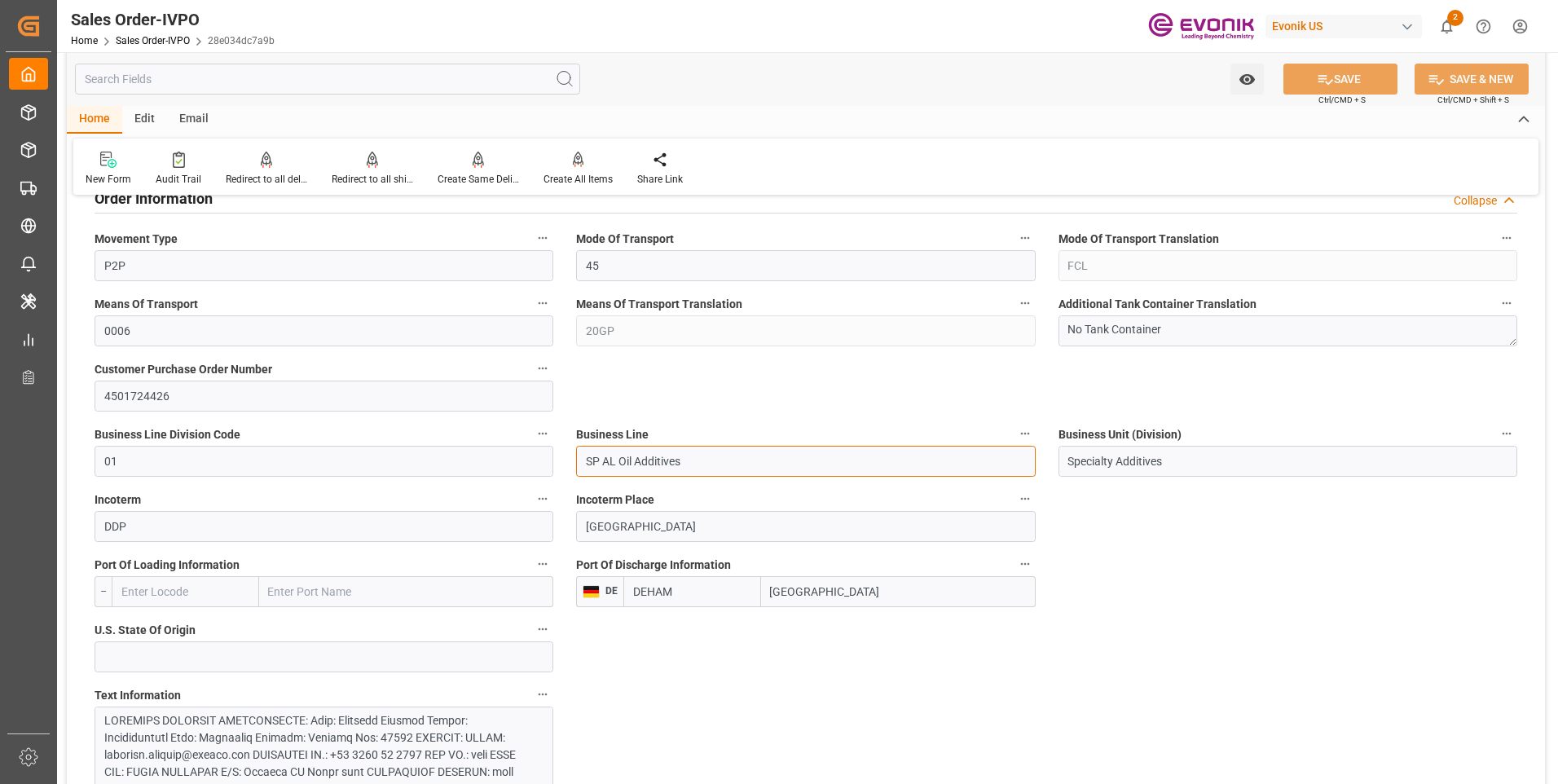
drag, startPoint x: 701, startPoint y: 460, endPoint x: 578, endPoint y: 463, distance: 123.0
click at [578, 463] on input "SP AL Oil Additives" at bounding box center [806, 462] width 459 height 31
click at [659, 528] on input "[GEOGRAPHIC_DATA]" at bounding box center [806, 526] width 459 height 31
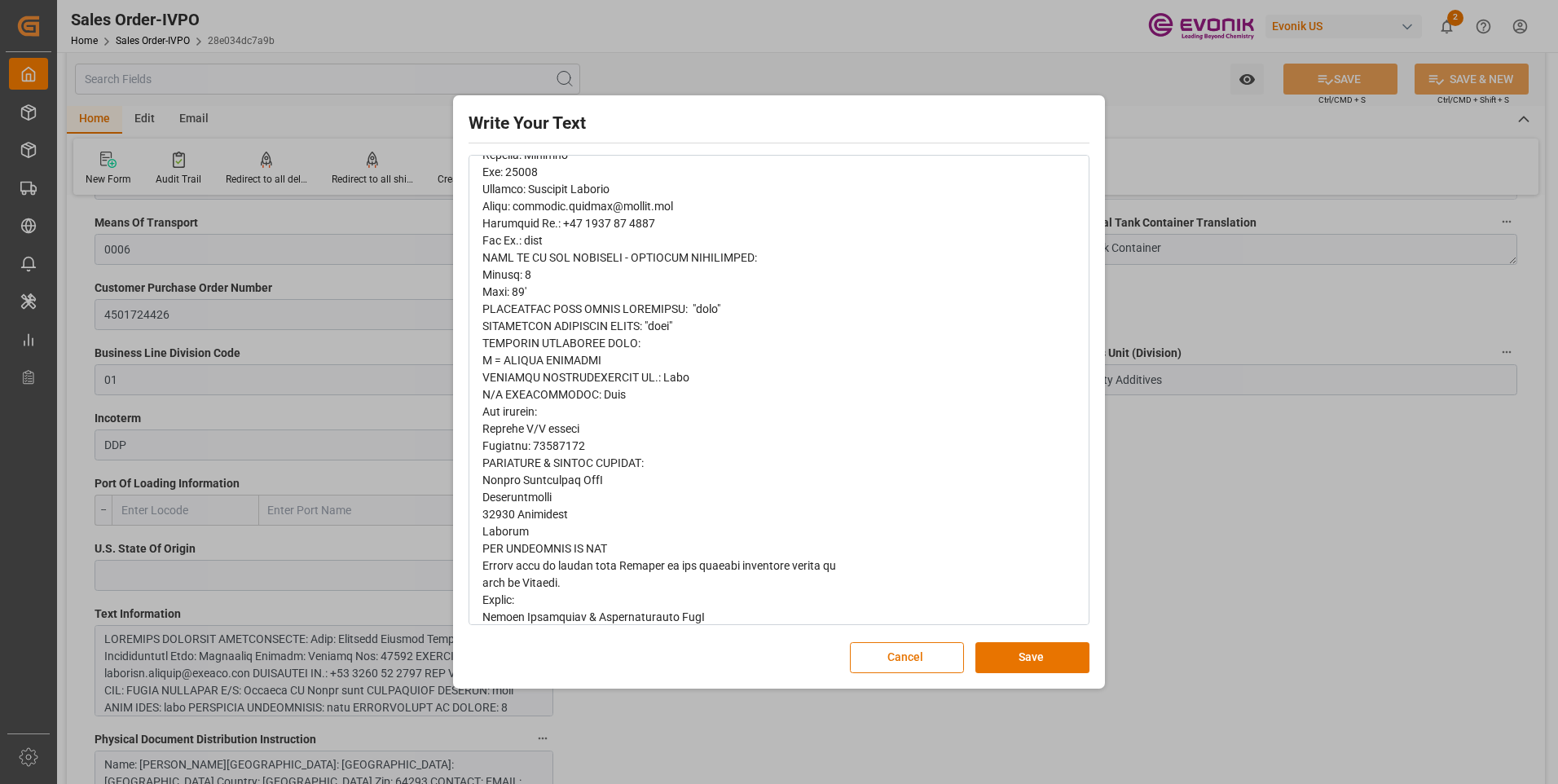
scroll to position [888, 0]
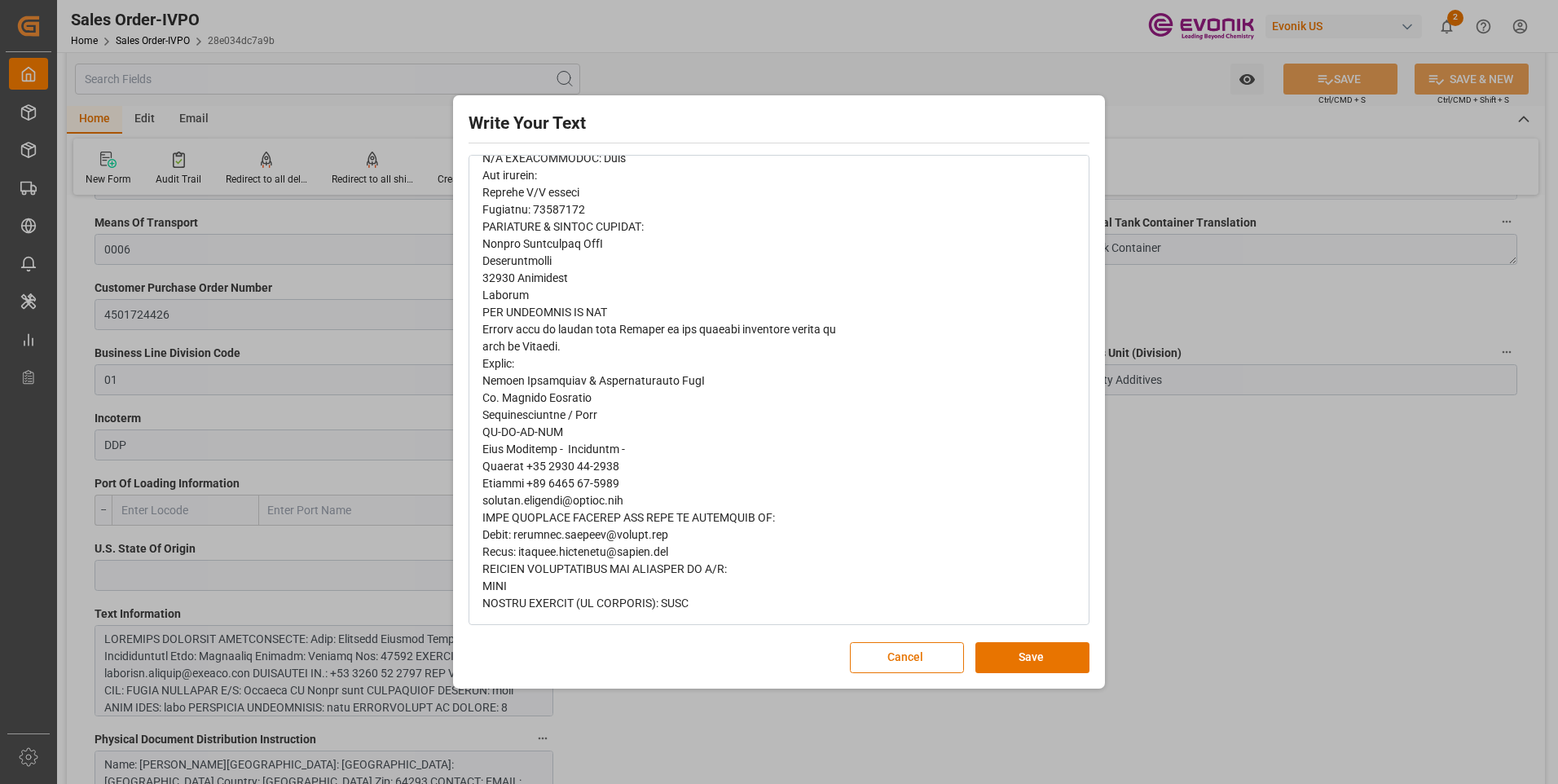
drag, startPoint x: 759, startPoint y: 334, endPoint x: 770, endPoint y: 335, distance: 11.0
drag, startPoint x: 630, startPoint y: 353, endPoint x: 480, endPoint y: 325, distance: 152.6
copy span "Please ship to [GEOGRAPHIC_DATA] as the customs clearance should be made in [GE…"
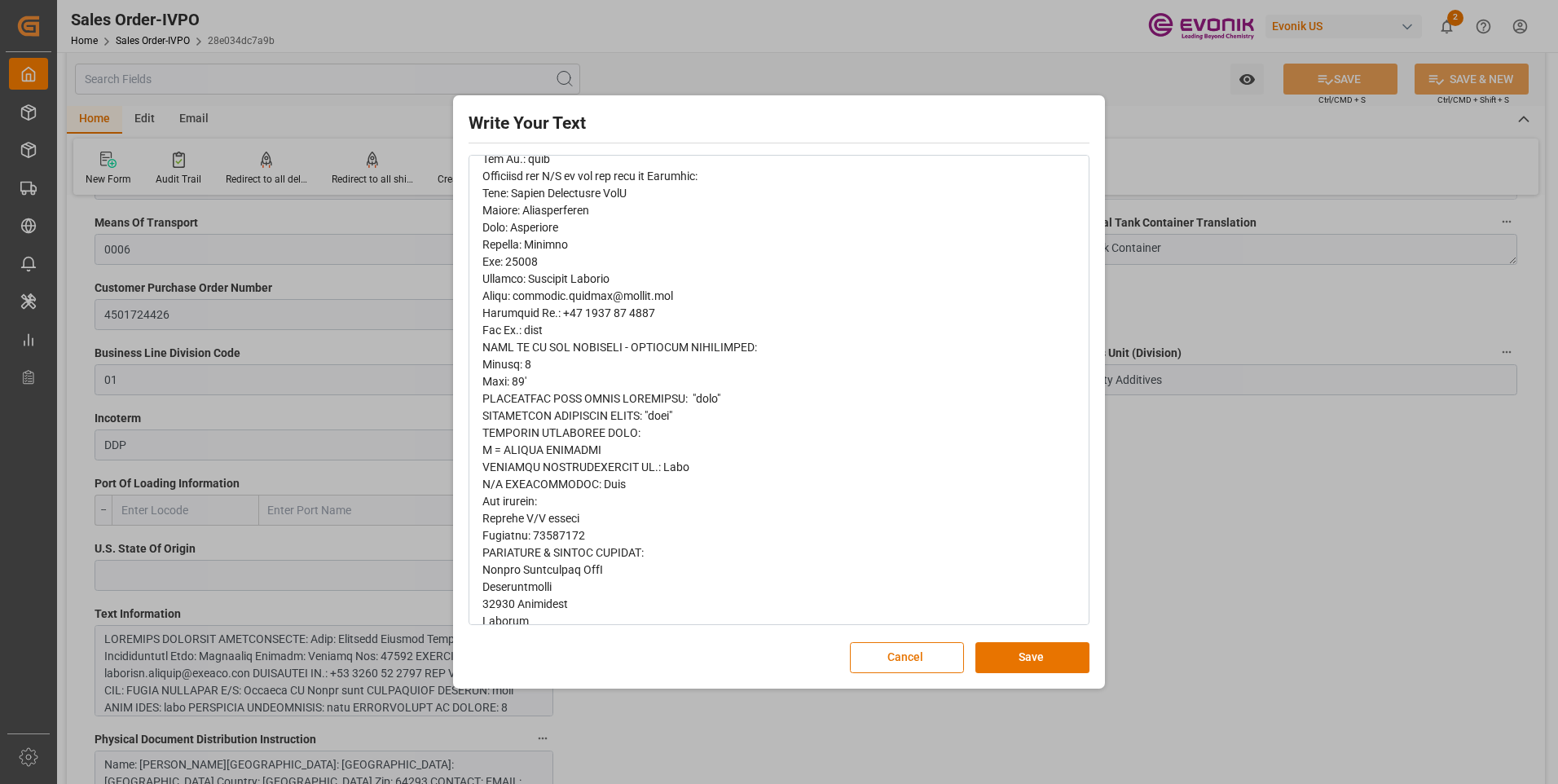
scroll to position [399, 0]
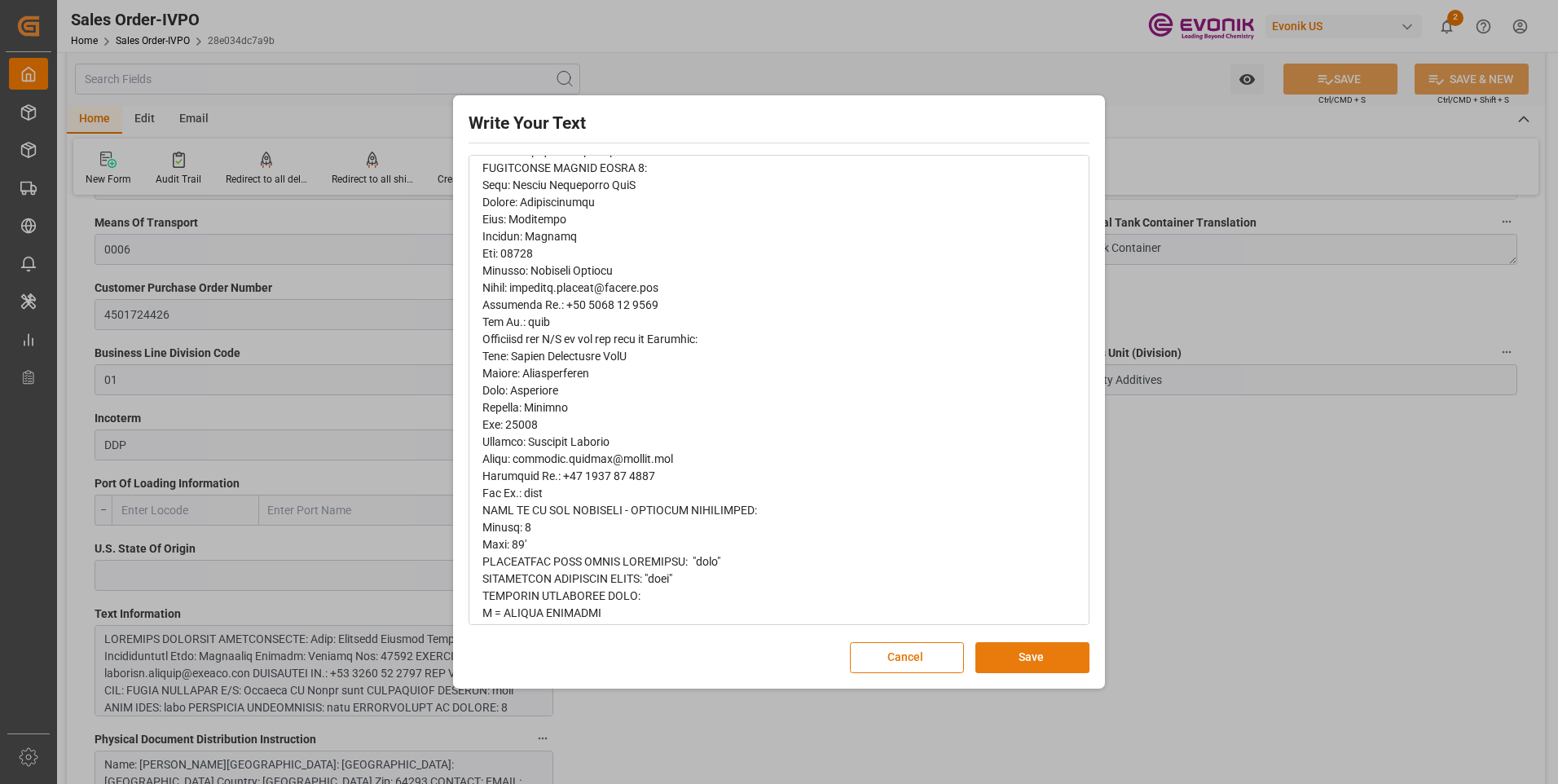
click at [1030, 667] on button "Save" at bounding box center [1032, 658] width 114 height 31
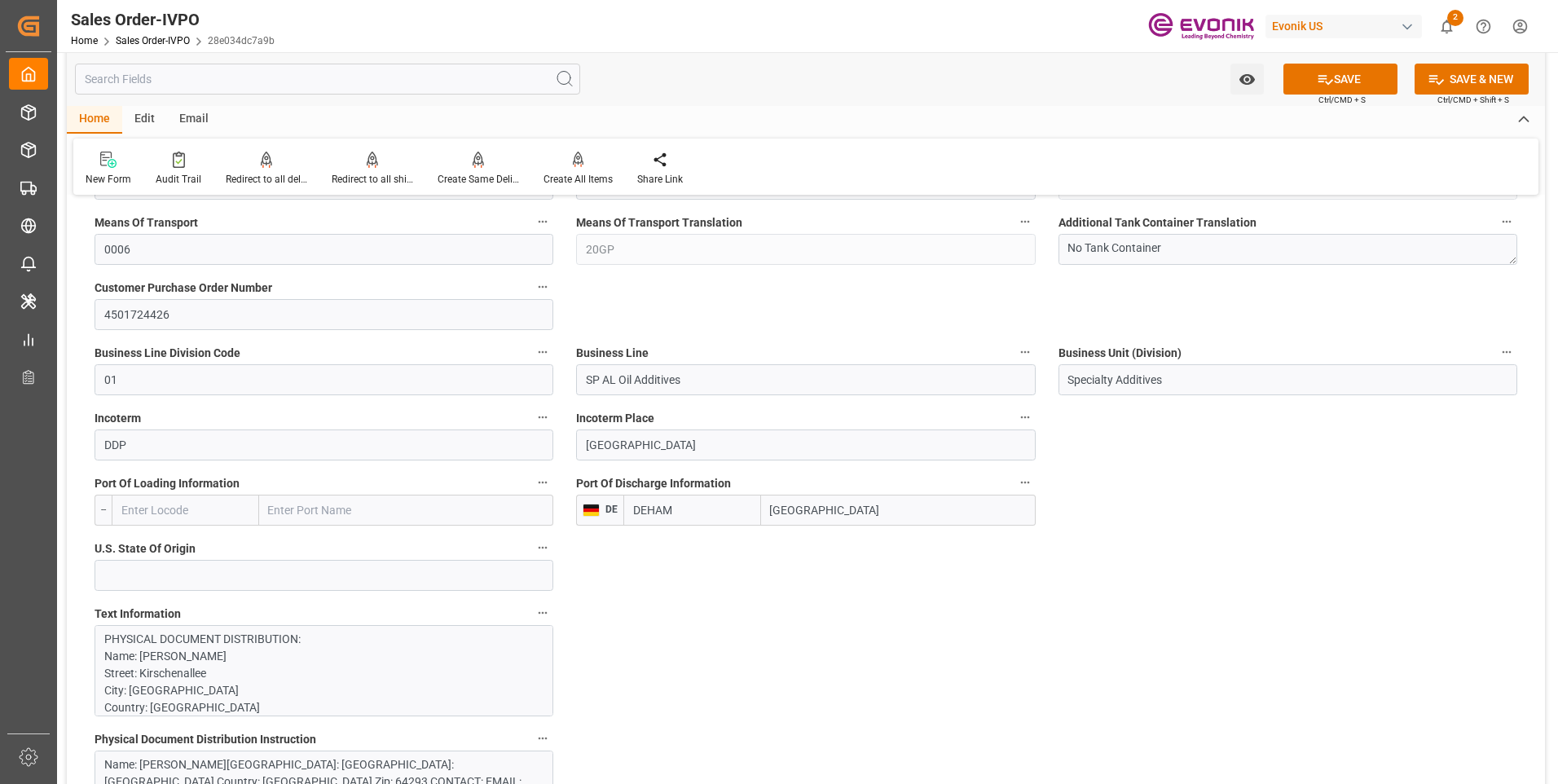
scroll to position [977, 0]
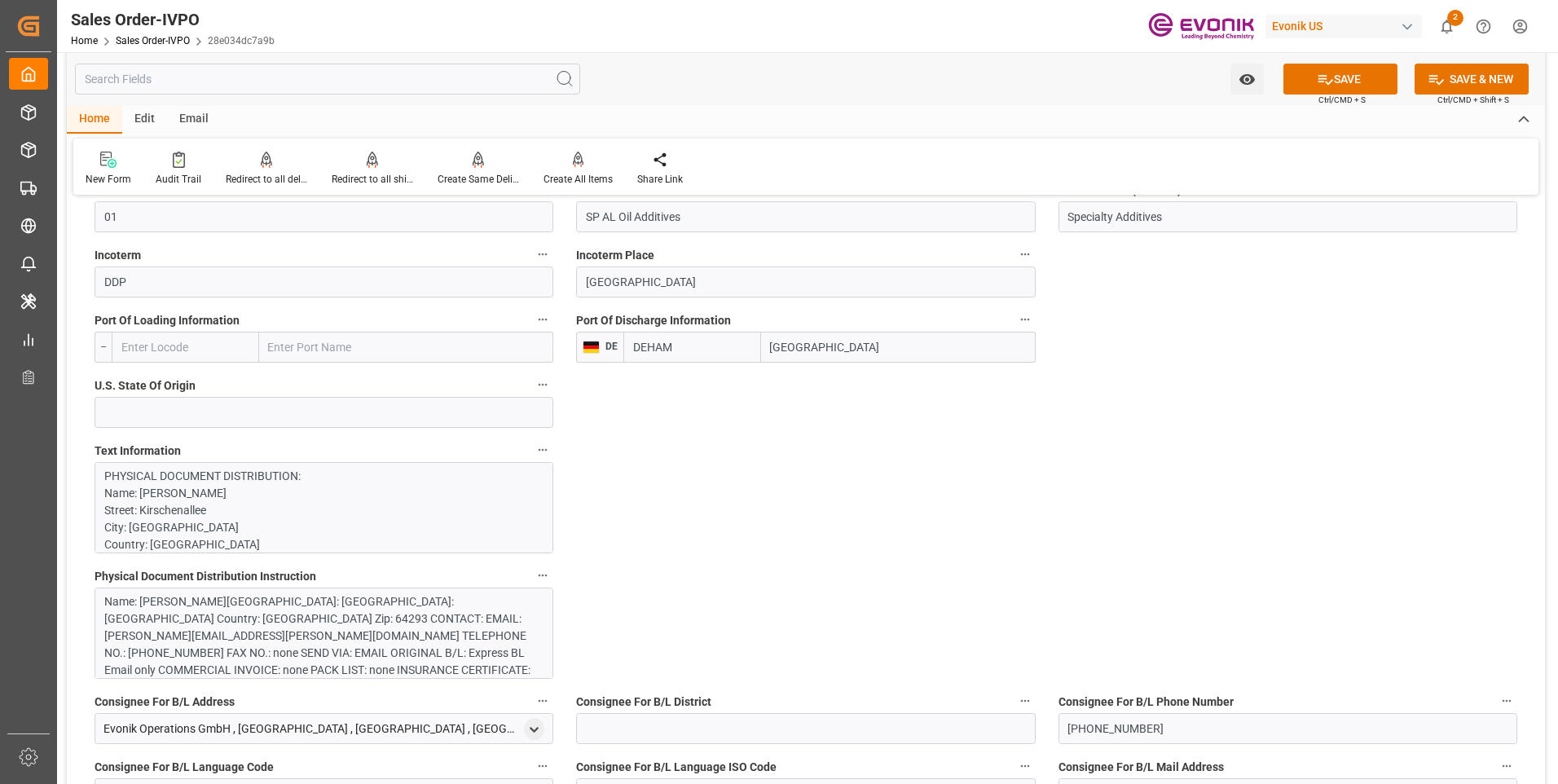
click at [329, 615] on div "Name: [PERSON_NAME][GEOGRAPHIC_DATA]: [GEOGRAPHIC_DATA]: [GEOGRAPHIC_DATA] Coun…" at bounding box center [318, 653] width 427 height 120
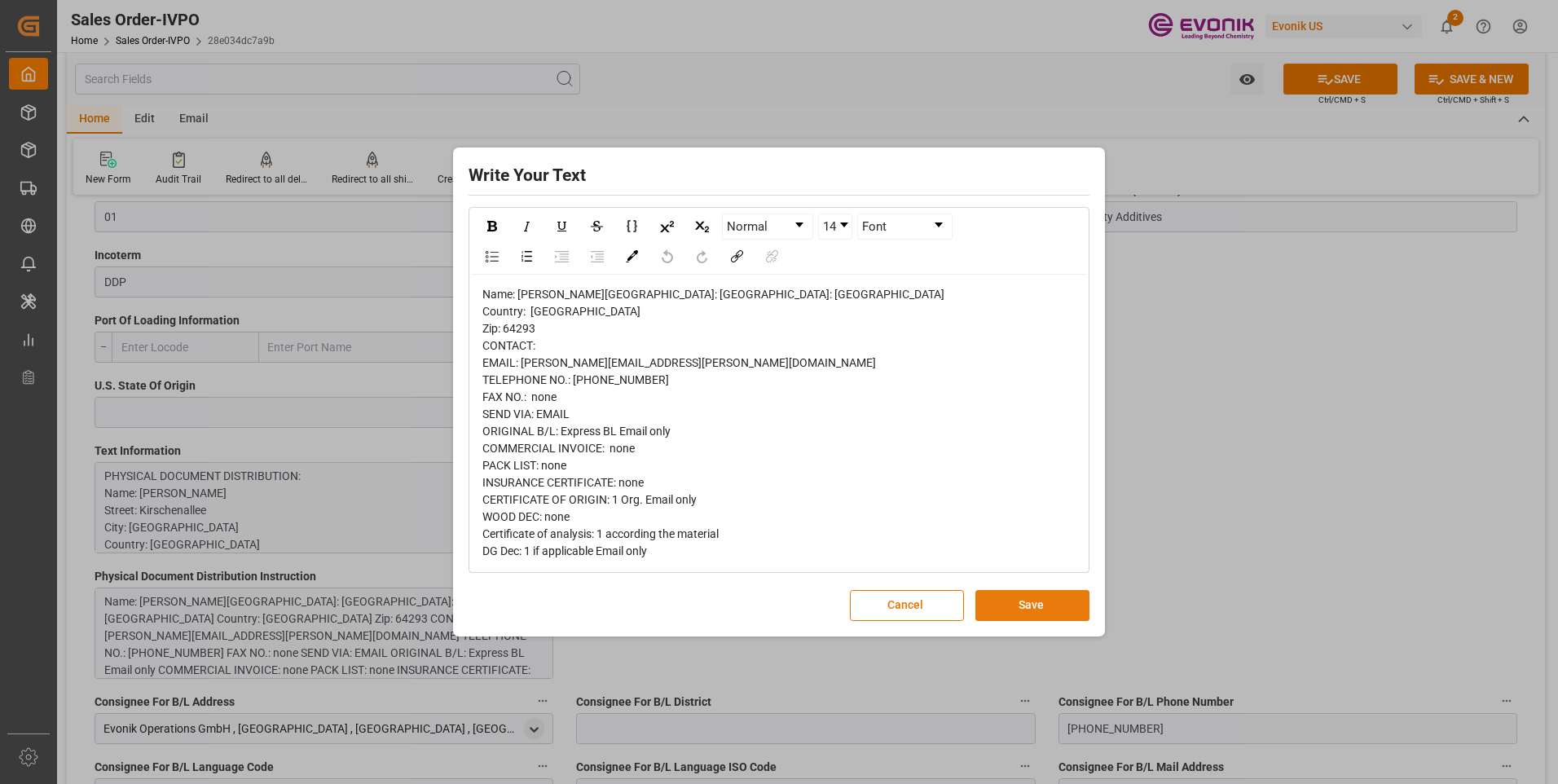
click at [995, 611] on button "Save" at bounding box center [1032, 606] width 114 height 31
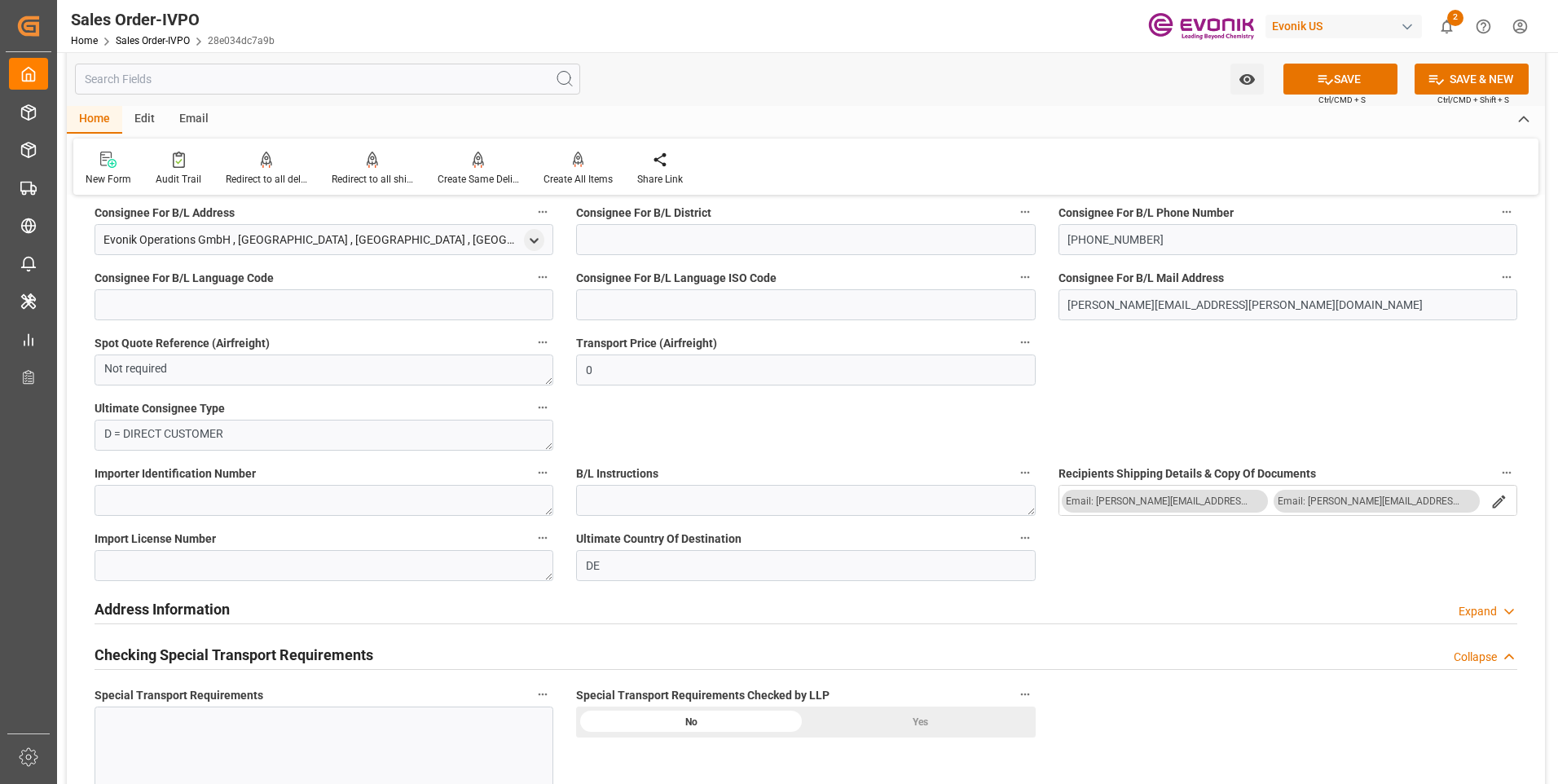
scroll to position [1711, 0]
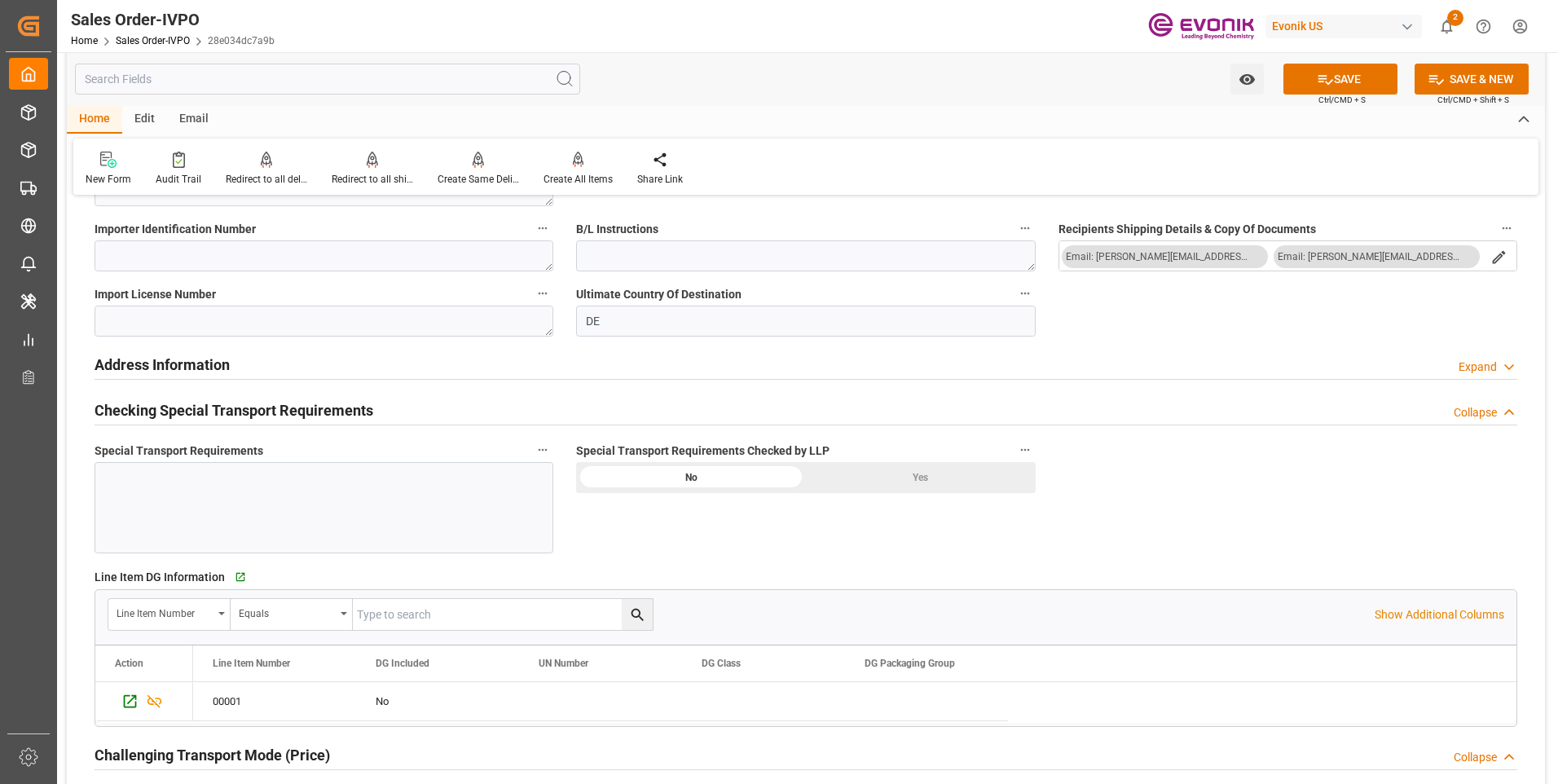
click at [897, 480] on div "Yes" at bounding box center [921, 477] width 229 height 31
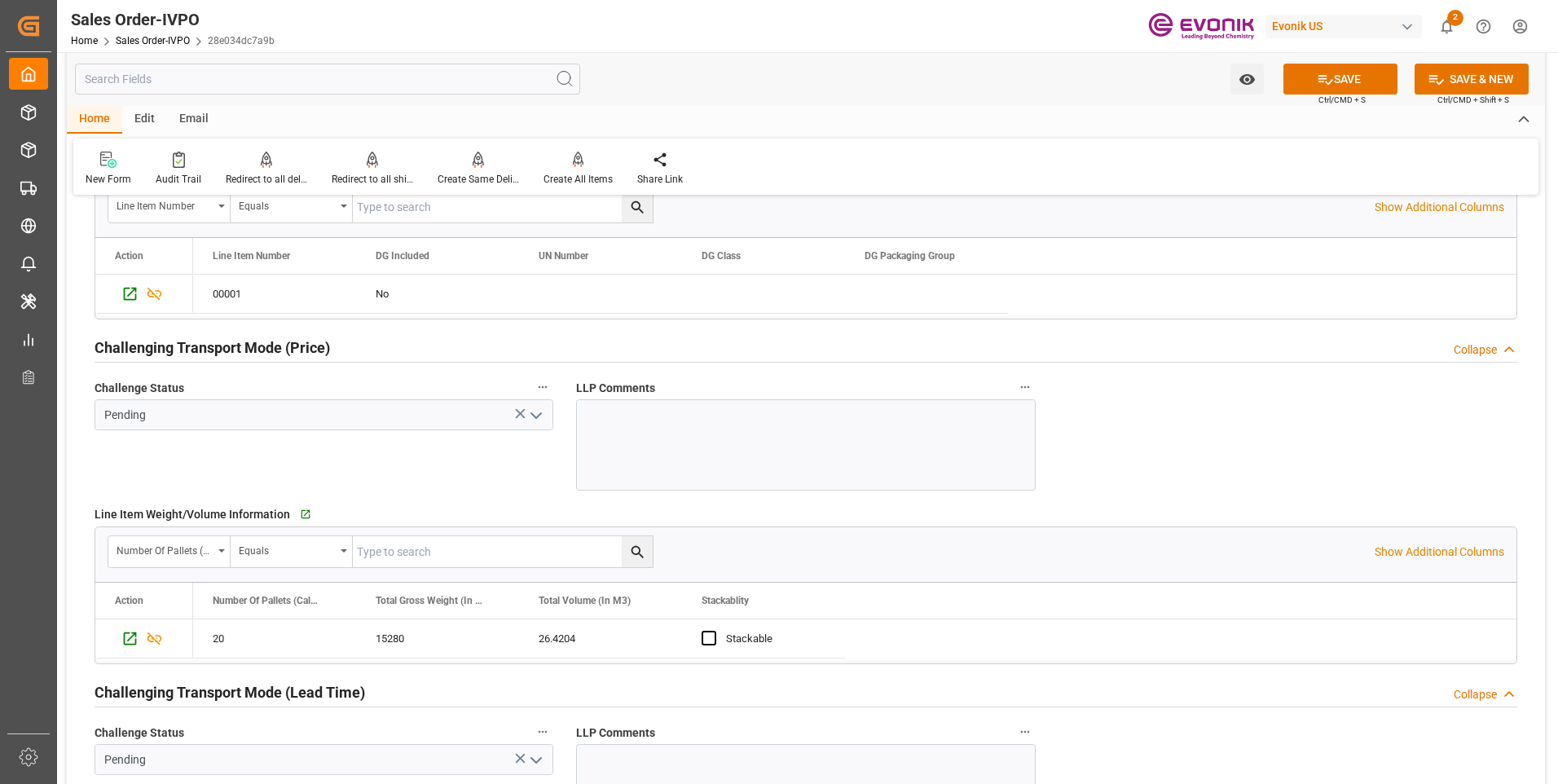
scroll to position [2363, 0]
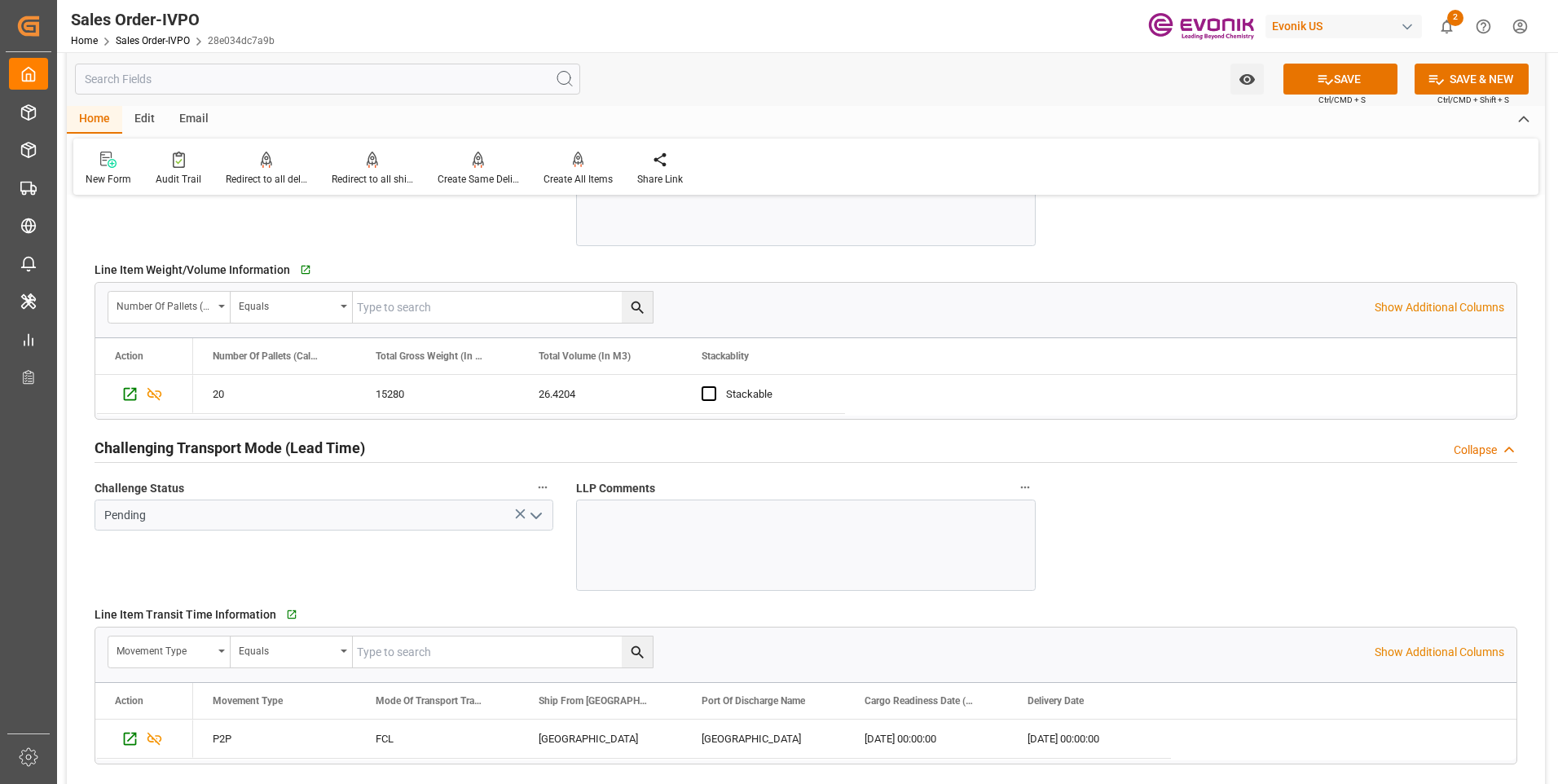
click at [528, 514] on button "open menu" at bounding box center [535, 515] width 25 height 25
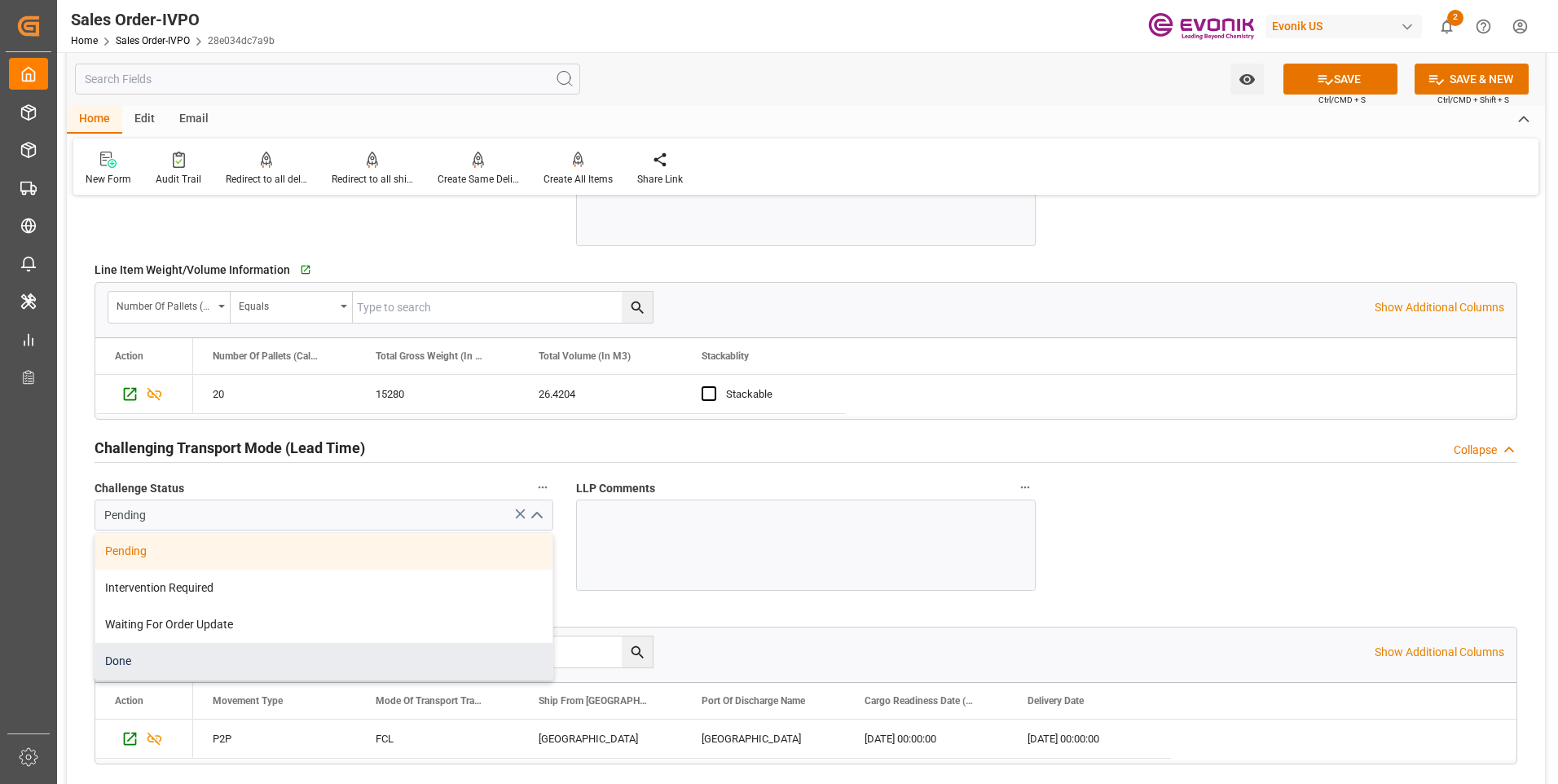
click at [162, 655] on div "Done" at bounding box center [324, 661] width 457 height 36
type input "Done"
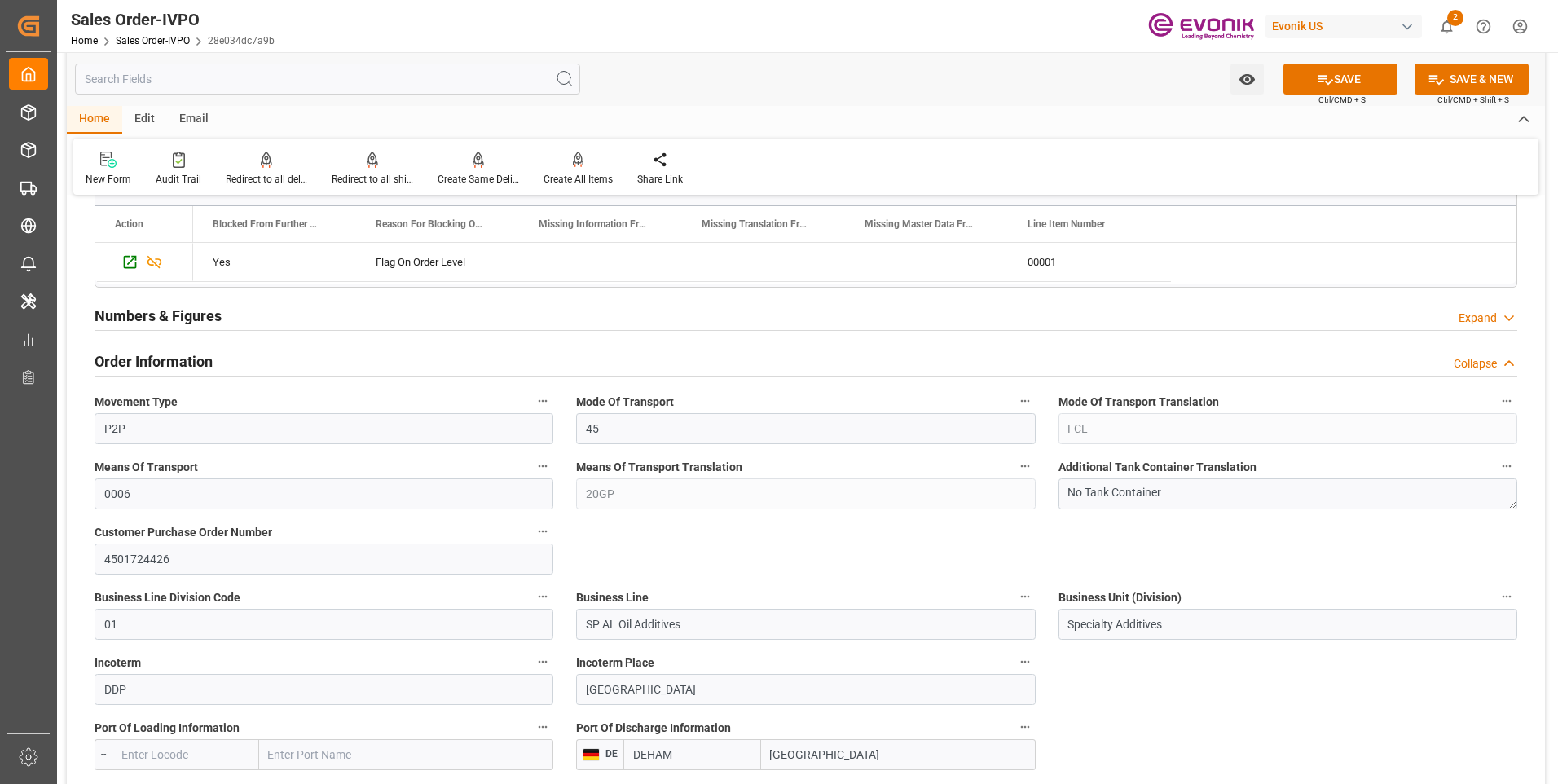
scroll to position [733, 0]
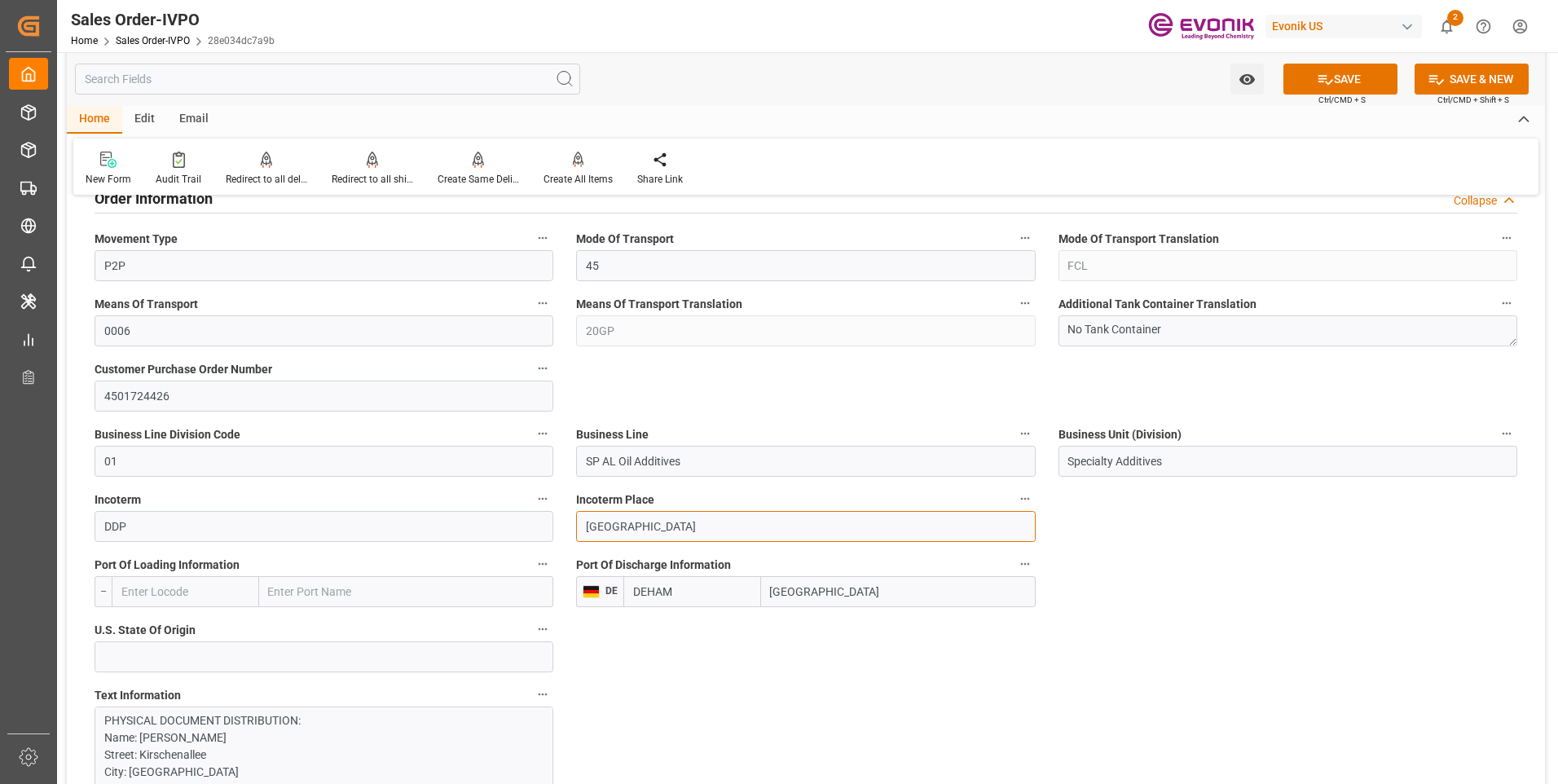
drag, startPoint x: 686, startPoint y: 523, endPoint x: 575, endPoint y: 522, distance: 111.0
click at [575, 522] on div "Incoterm Place [GEOGRAPHIC_DATA]" at bounding box center [805, 514] width 481 height 65
click at [857, 601] on input "[GEOGRAPHIC_DATA]" at bounding box center [898, 592] width 275 height 31
drag, startPoint x: 856, startPoint y: 600, endPoint x: 770, endPoint y: 594, distance: 86.2
click at [770, 594] on input "[GEOGRAPHIC_DATA]" at bounding box center [898, 592] width 275 height 31
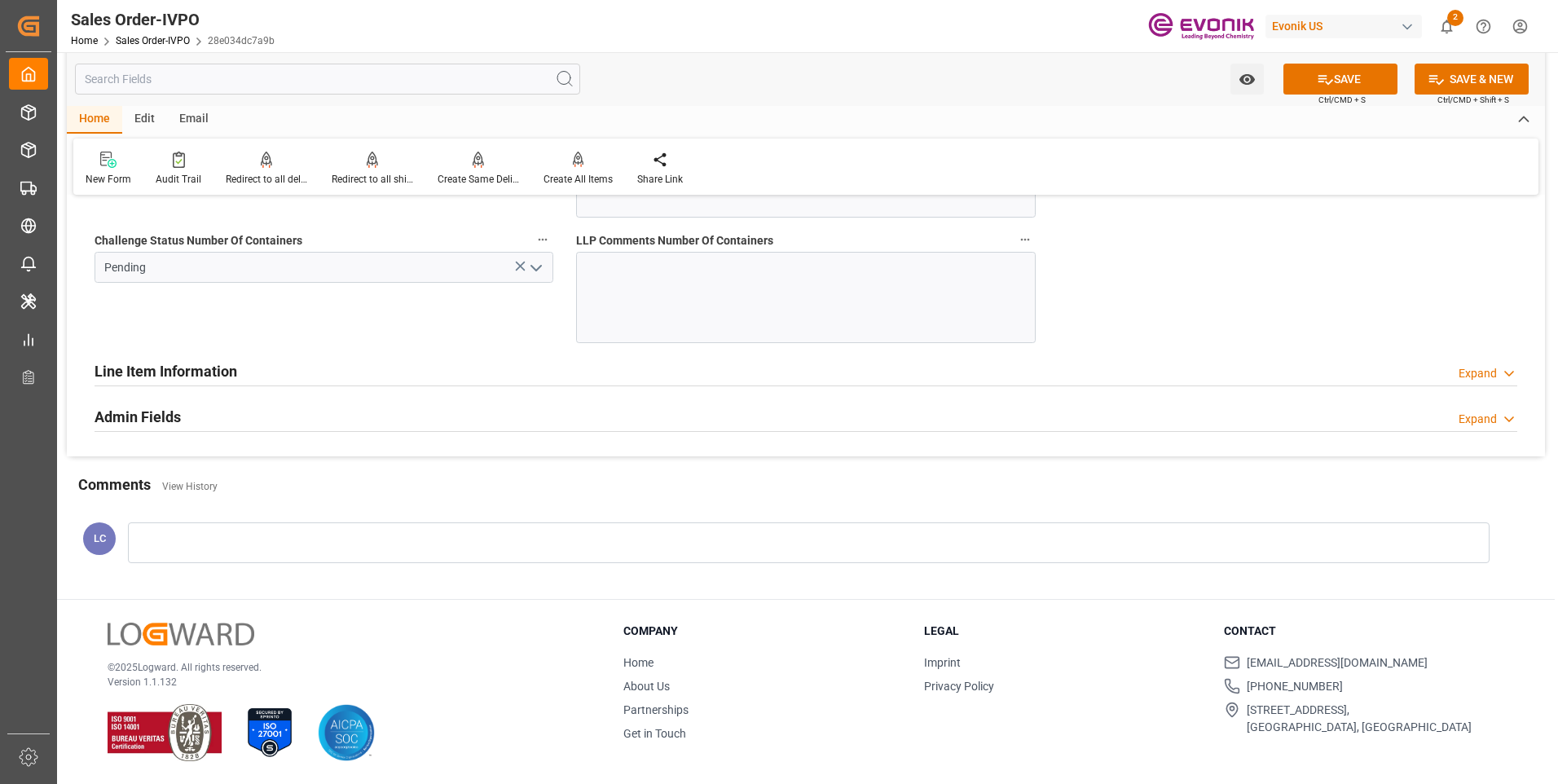
scroll to position [3096, 0]
